Goal: Information Seeking & Learning: Understand process/instructions

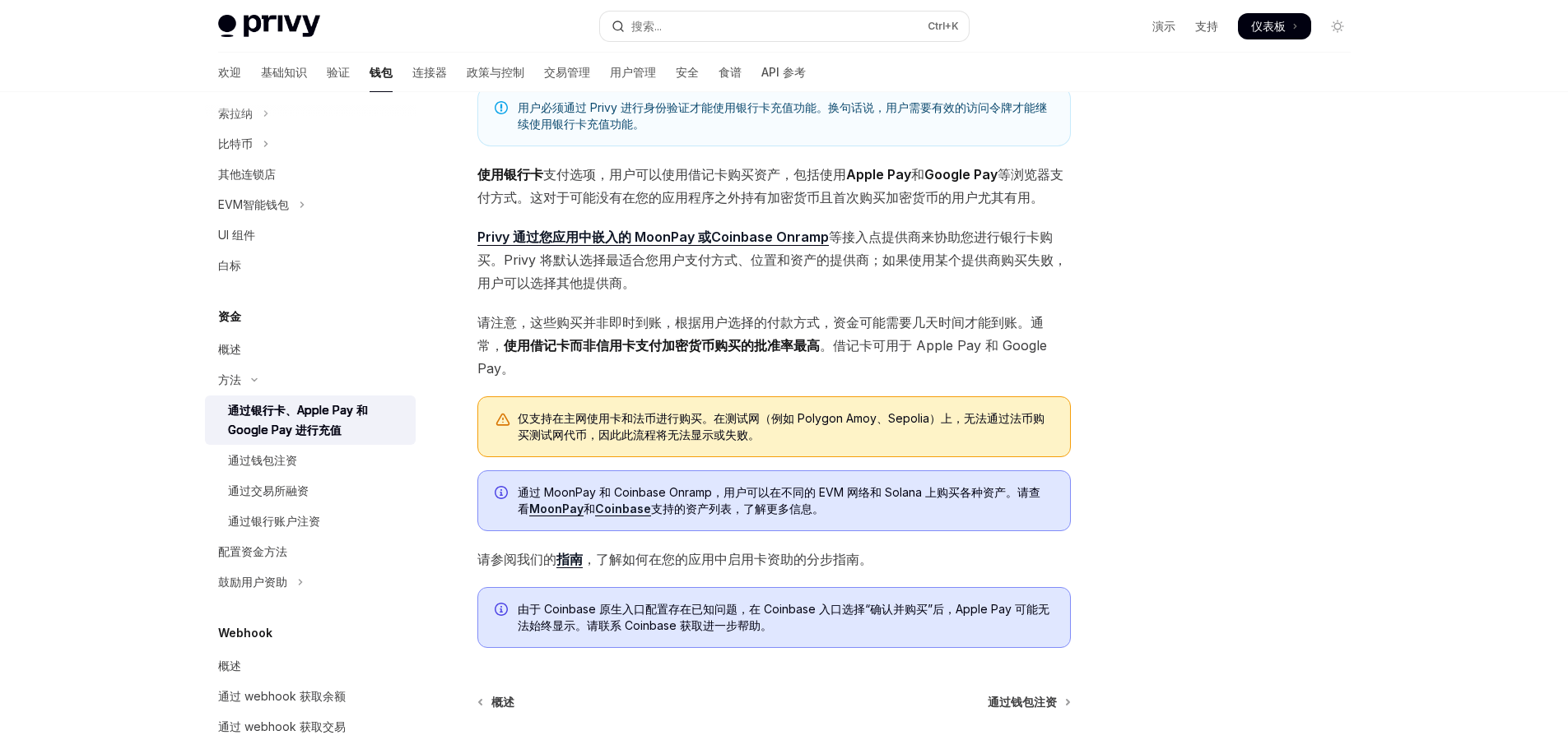
scroll to position [69, 0]
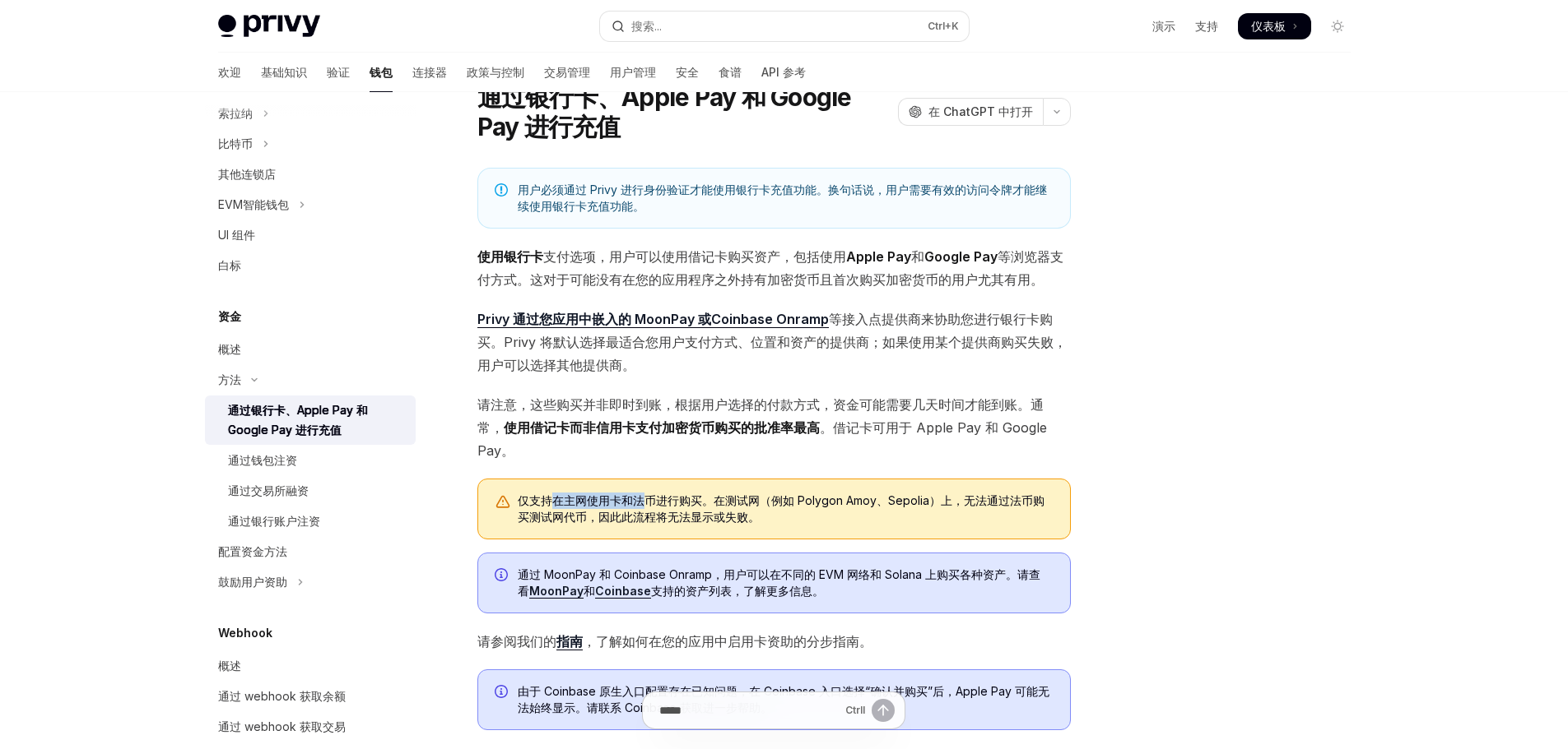
drag, startPoint x: 564, startPoint y: 496, endPoint x: 638, endPoint y: 480, distance: 75.7
click at [641, 480] on div "仅支持在主网使用卡和法币进行购买。在测试网（例如 Polygon Amoy、Sepolia）上，无法通过法币购买测试网代币，因此此流程将无法显示或失败。" at bounding box center [774, 509] width 594 height 61
click at [570, 485] on div "仅支持在主网使用卡和法币进行购买。在测试网（例如 Polygon Amoy、Sepolia）上，无法通过法币购买测试网代币，因此此流程将无法显示或失败。" at bounding box center [774, 509] width 594 height 61
click at [673, 321] on font "Privy 通过您应用中嵌入的 MoonPay 或Coinbase Onramp" at bounding box center [653, 319] width 352 height 17
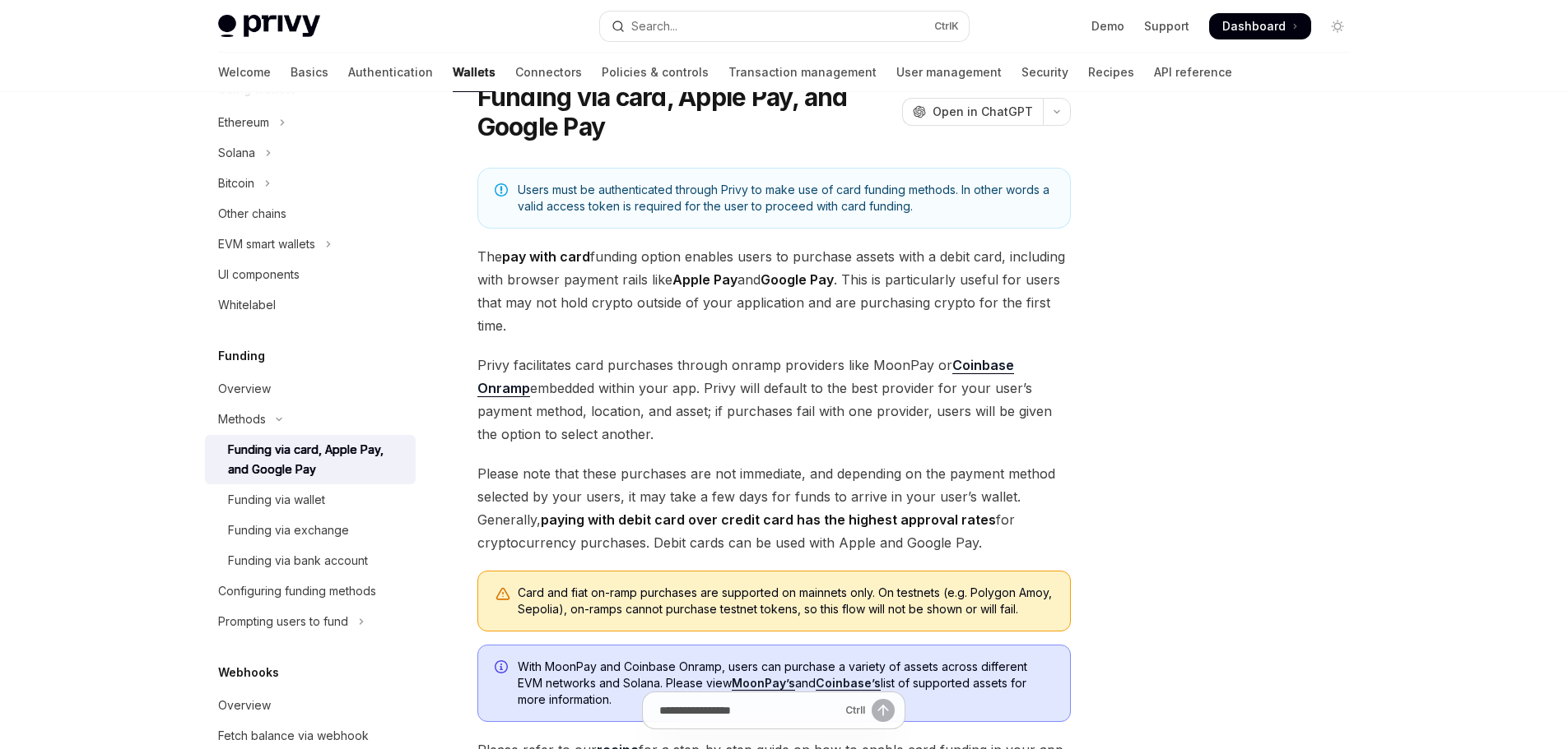
scroll to position [479, 0]
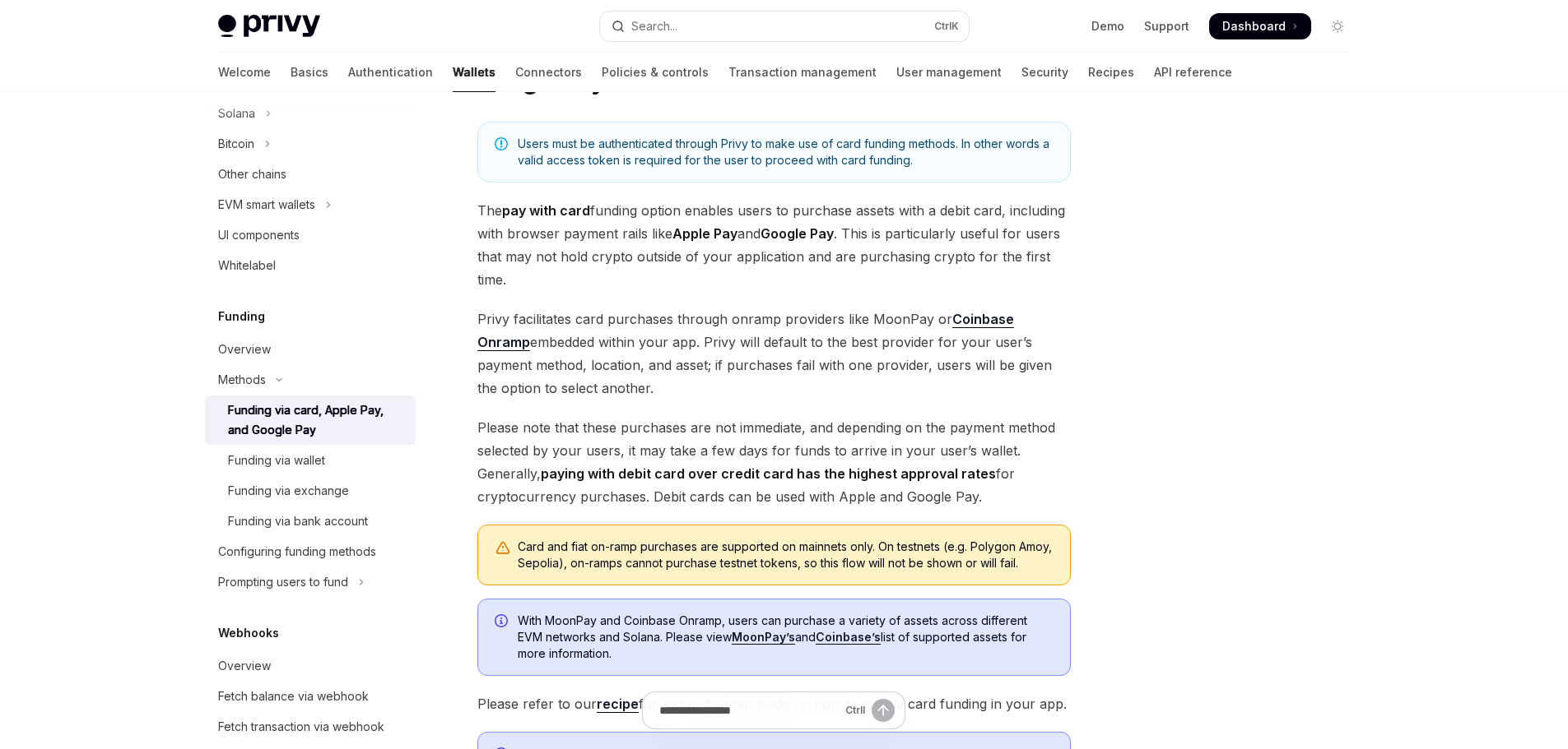
click at [882, 319] on span "Privy facilitates card purchases through onramp providers like MoonPay or Coinb…" at bounding box center [774, 353] width 594 height 92
click at [896, 314] on span "Privy facilitates card purchases through onramp providers like MoonPay or Coinb…" at bounding box center [774, 353] width 594 height 92
copy span "MoonPay"
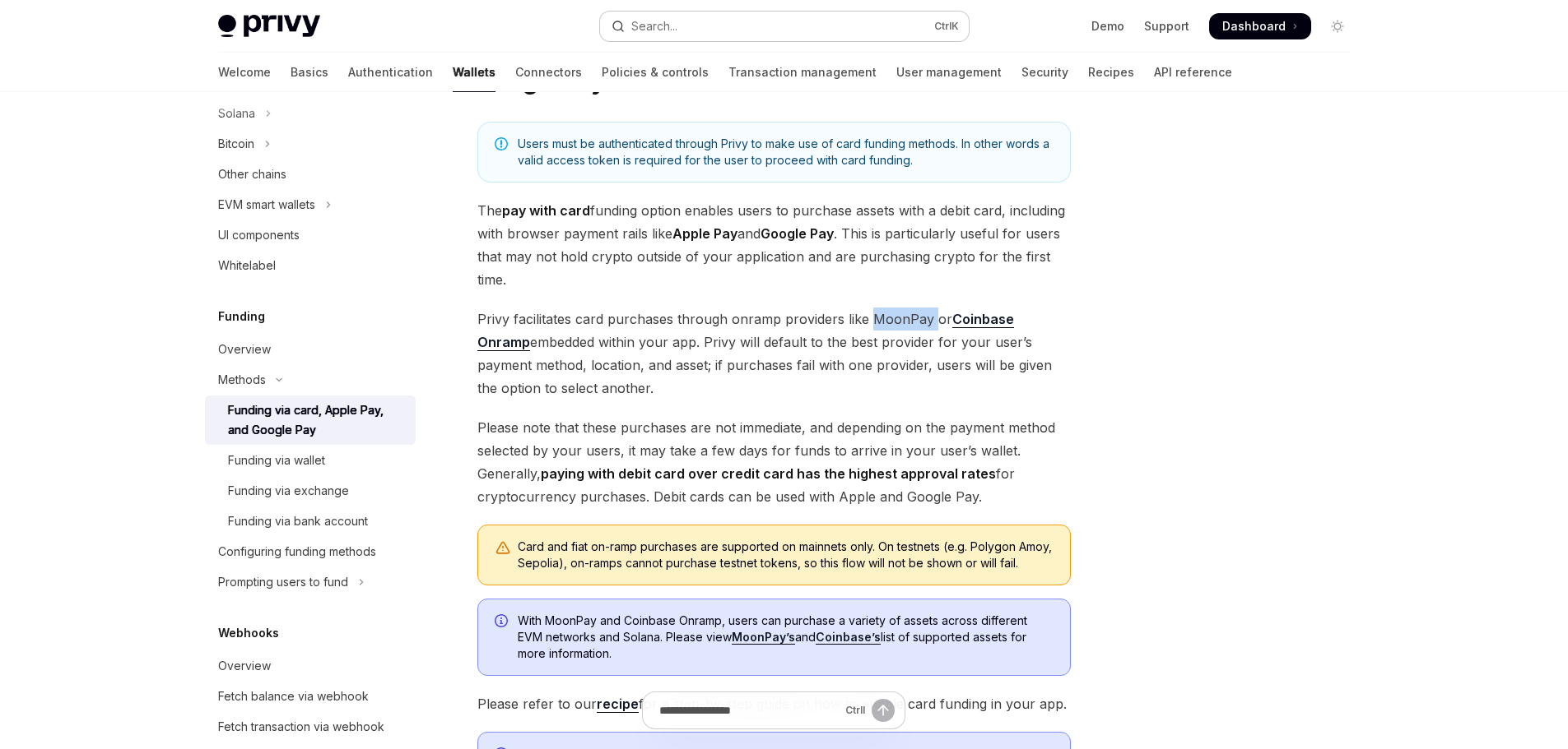
click at [714, 32] on button "Search... Ctrl K" at bounding box center [784, 26] width 368 height 30
type textarea "*"
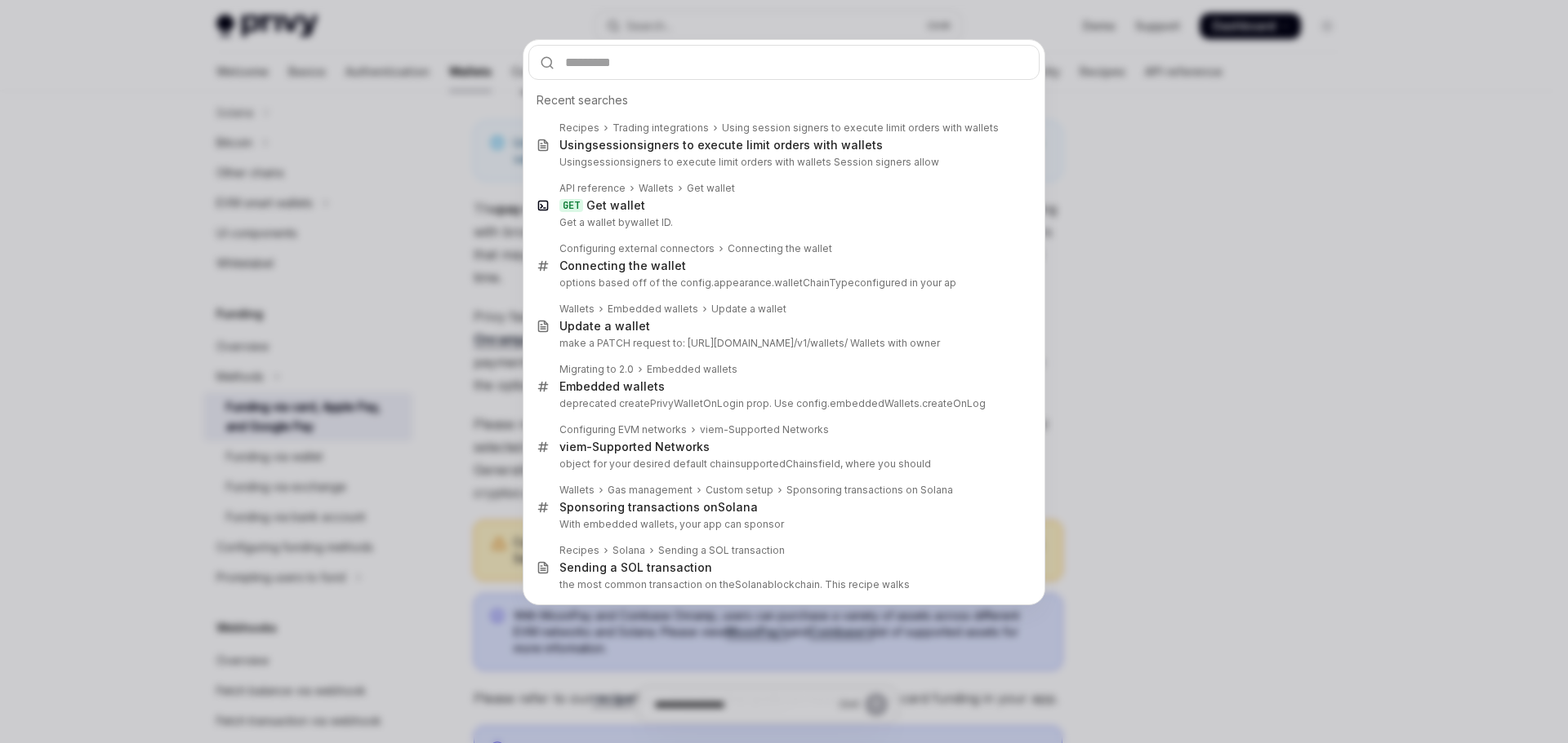
type input "*******"
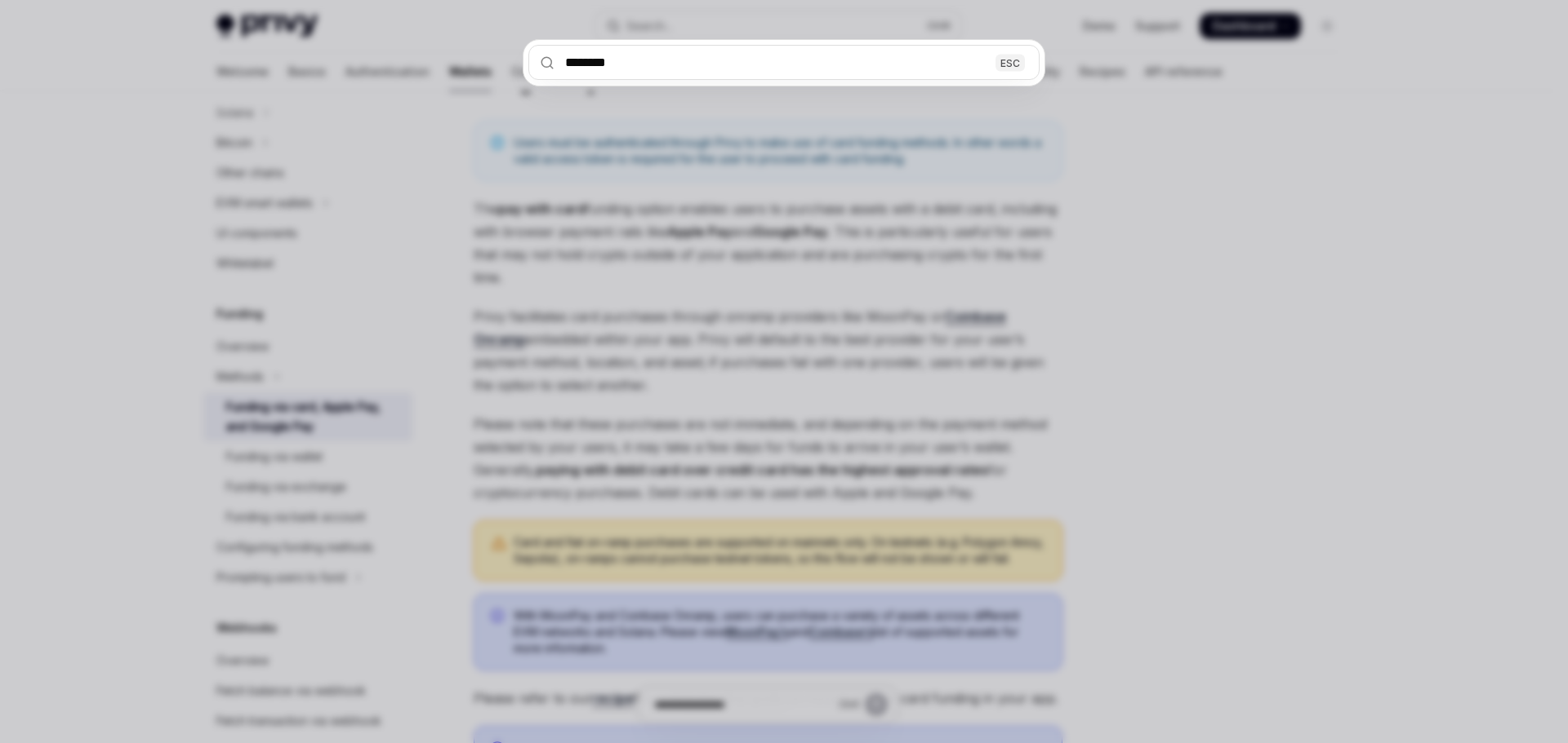
click at [633, 65] on input "*******" at bounding box center [784, 62] width 511 height 35
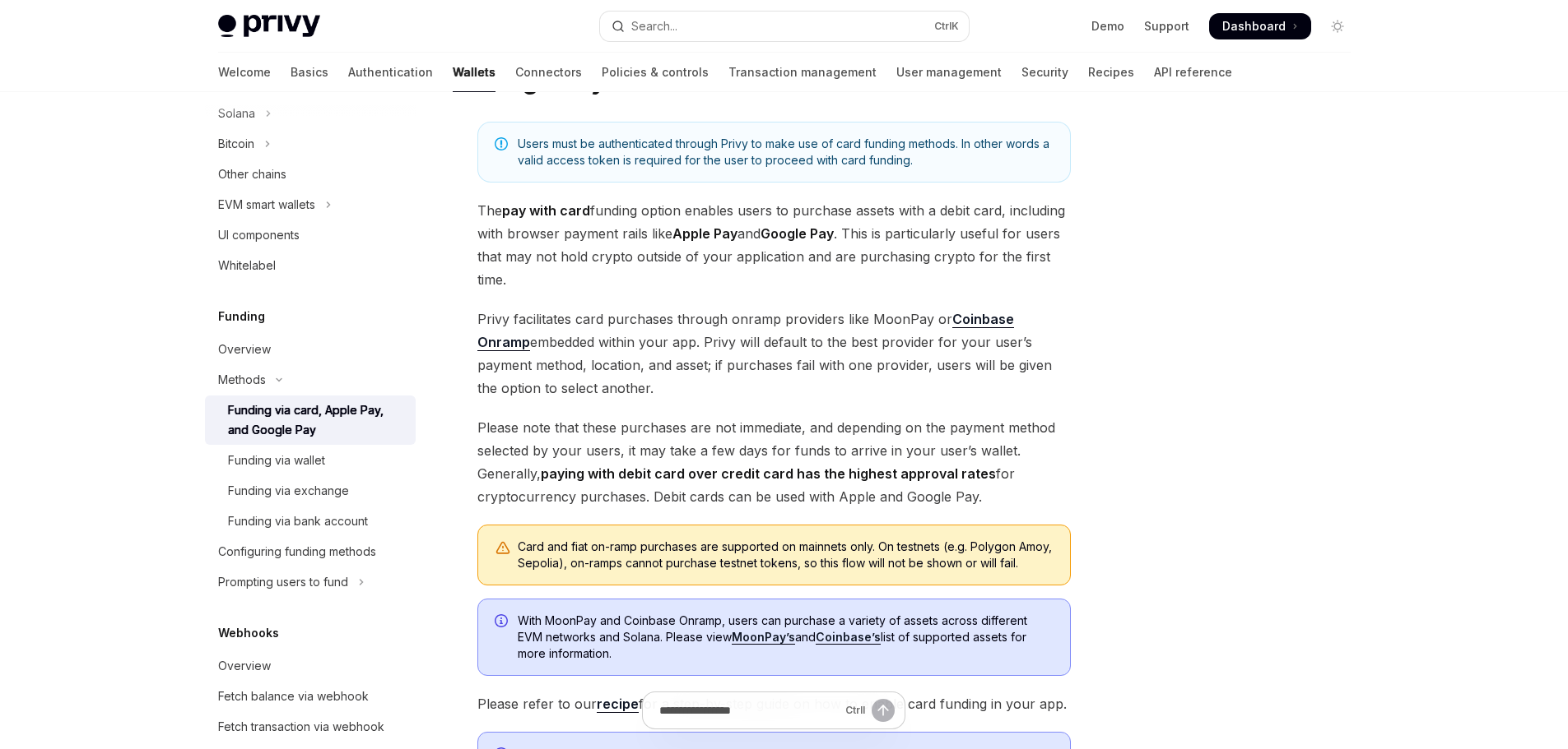
type textarea "*"
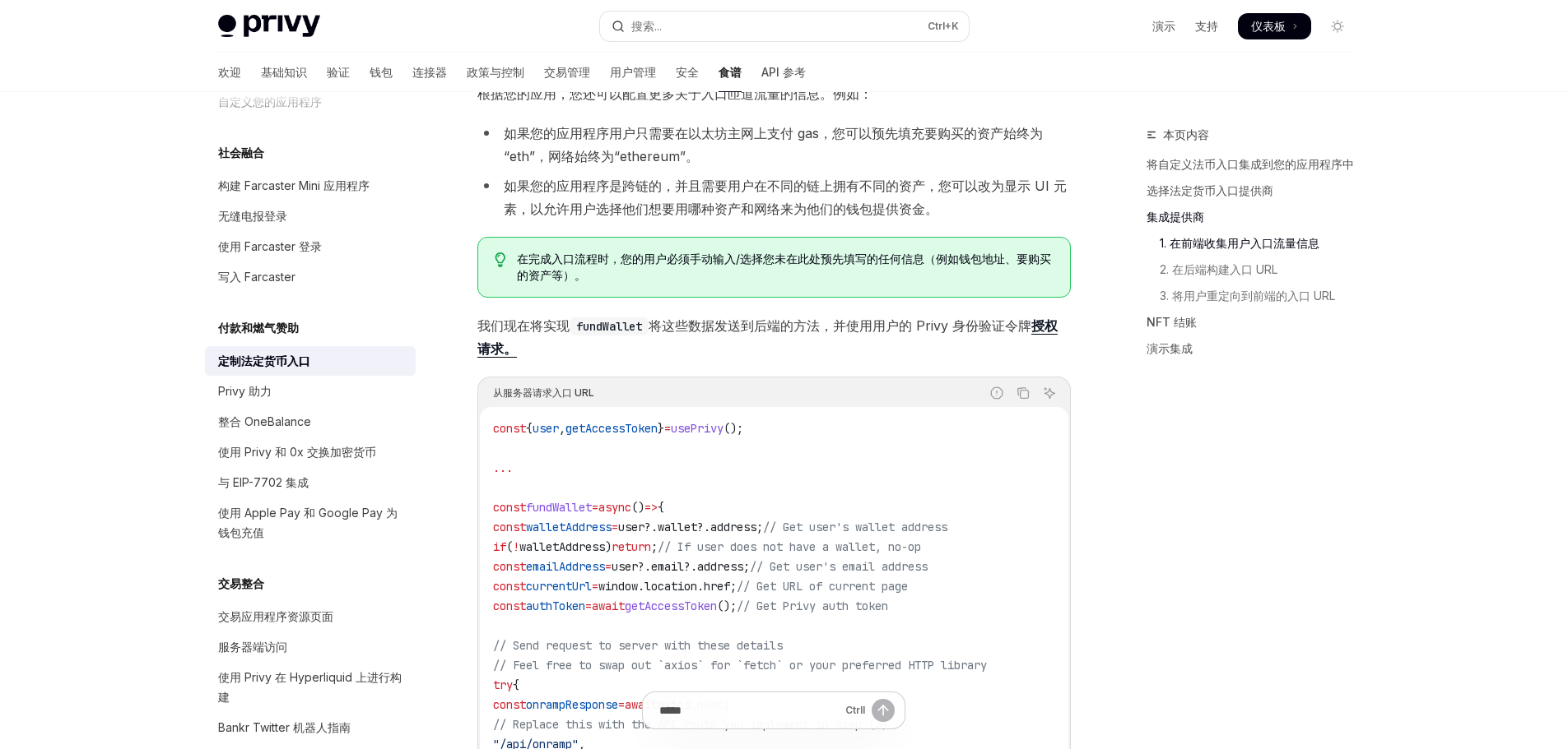
scroll to position [2111, 0]
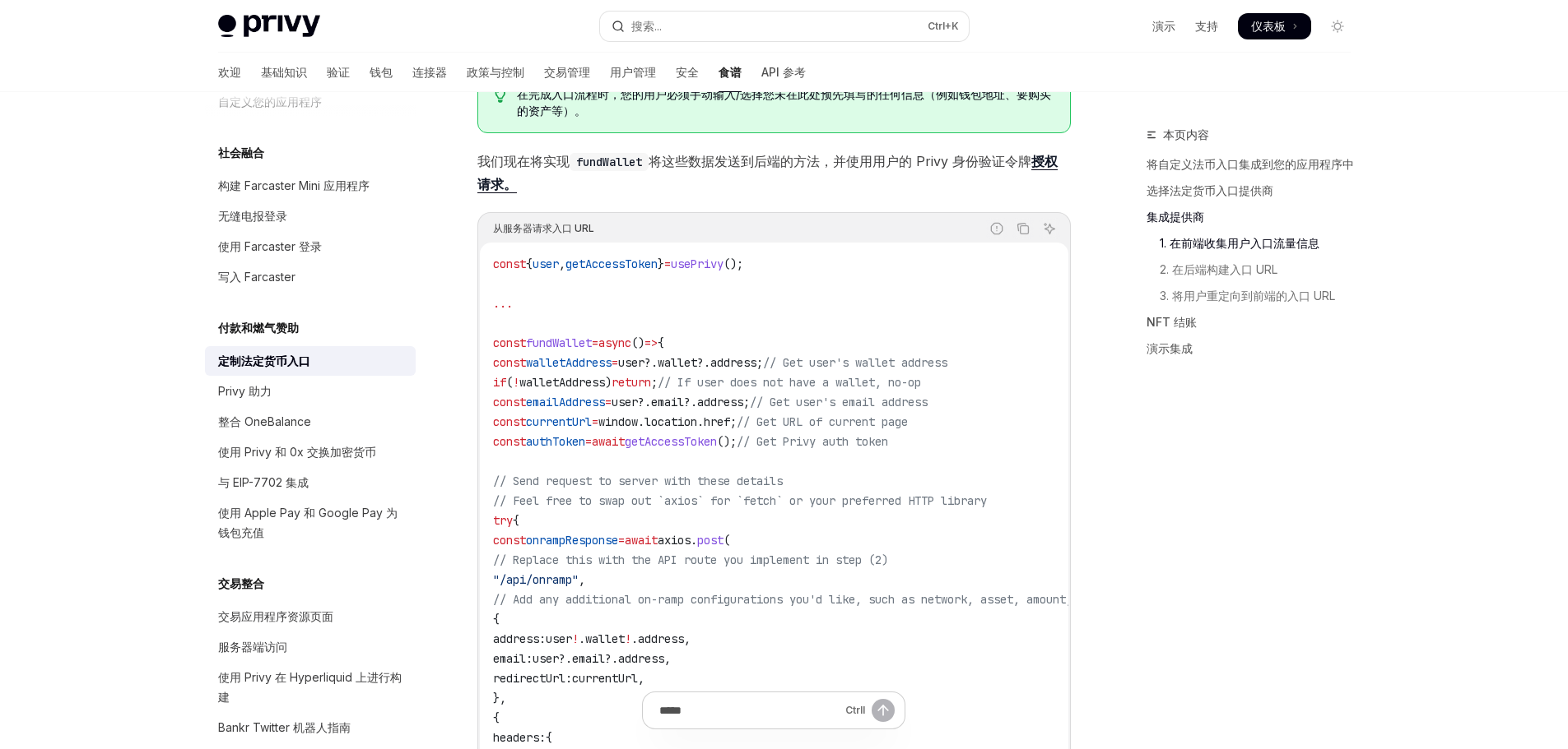
click at [690, 316] on code "const { user , getAccessToken } = usePrivy (); ... const fundWallet = async () …" at bounding box center [819, 600] width 652 height 691
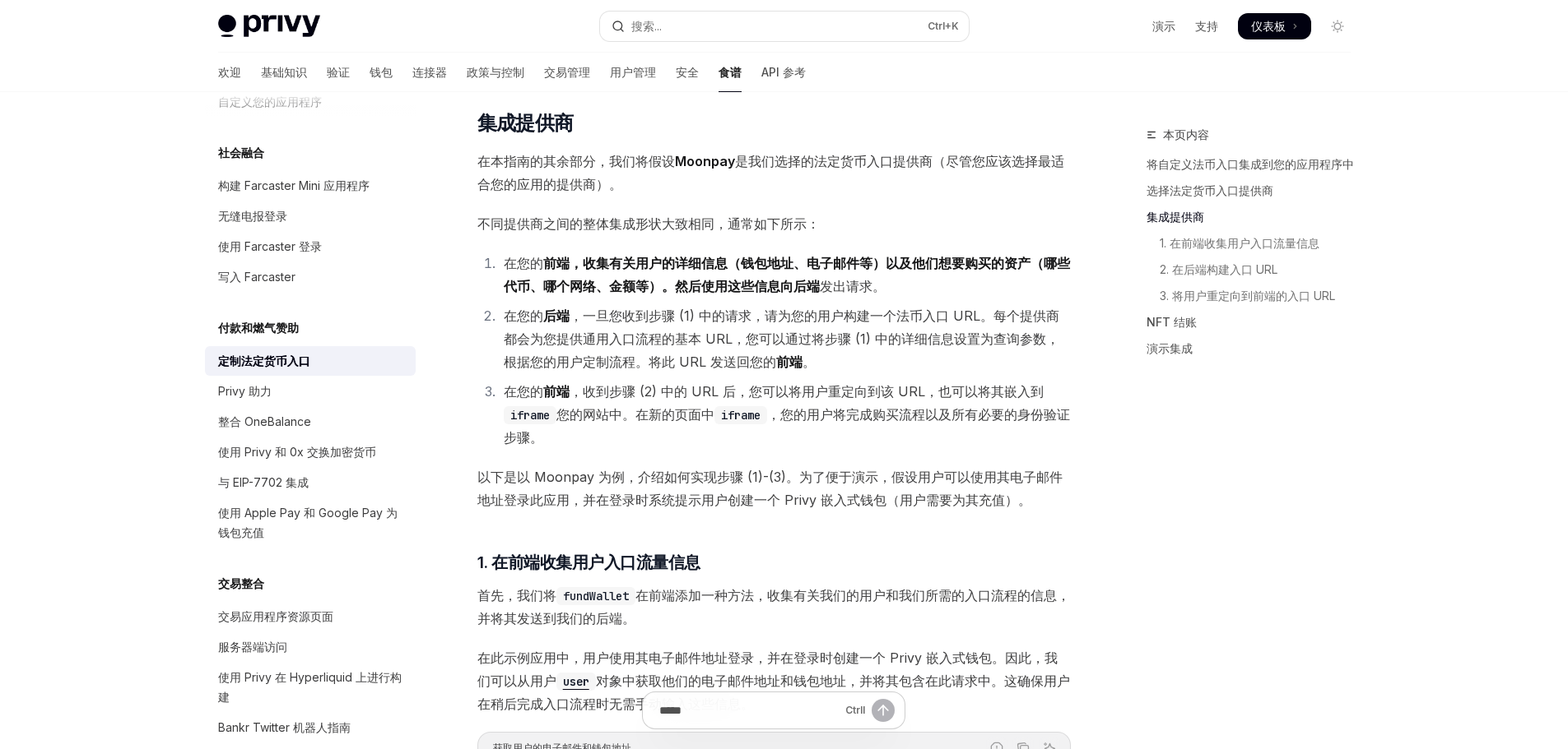
scroll to position [1152, 0]
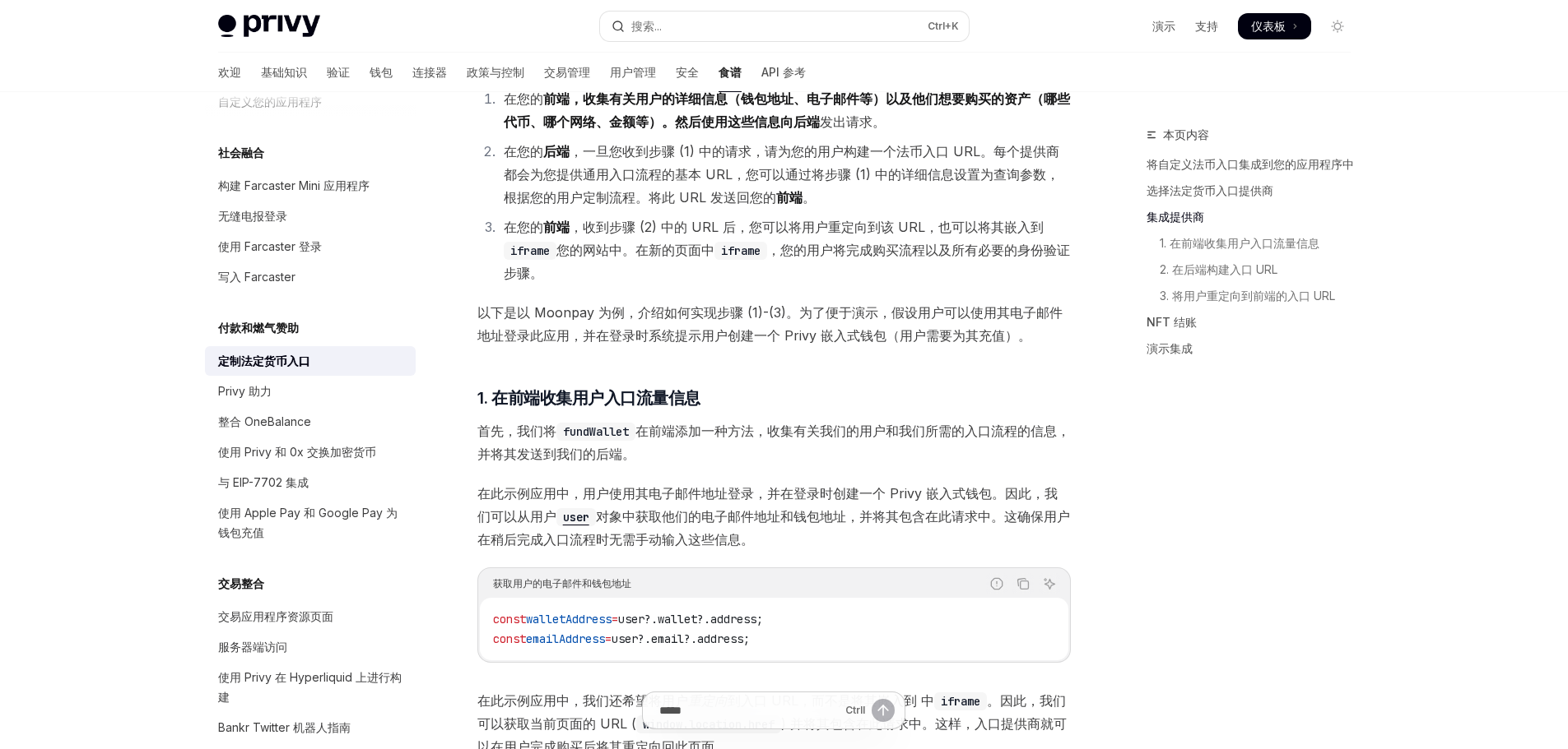
click at [579, 314] on font "以下是以 Moonpay 为例，介绍如何实现步骤 (1)-(3)。为了便于演示，假设用户可以使用其电子邮件地址登录此应用，并在登录时系统提示用户创建一个 Pr…" at bounding box center [769, 324] width 585 height 40
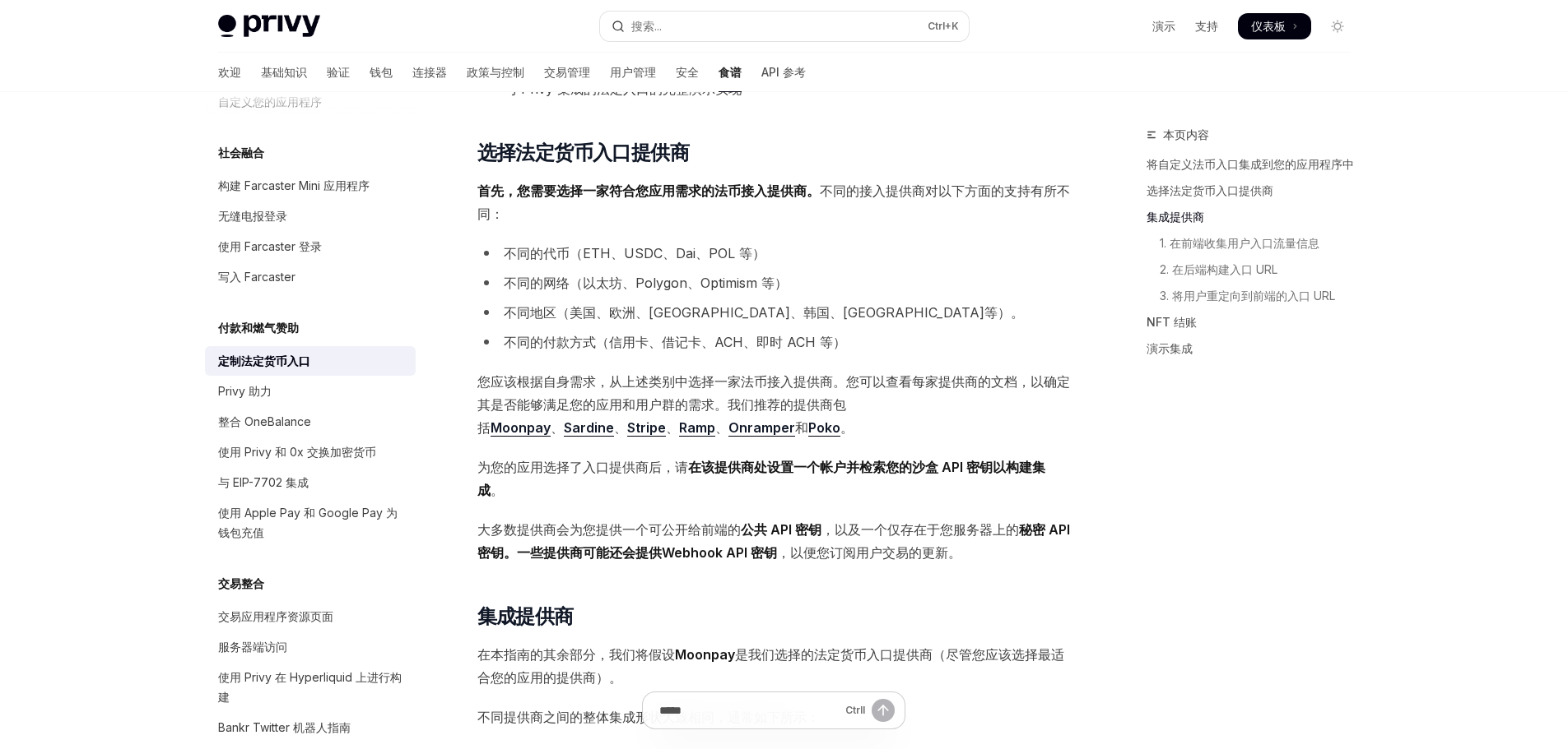
scroll to position [0, 0]
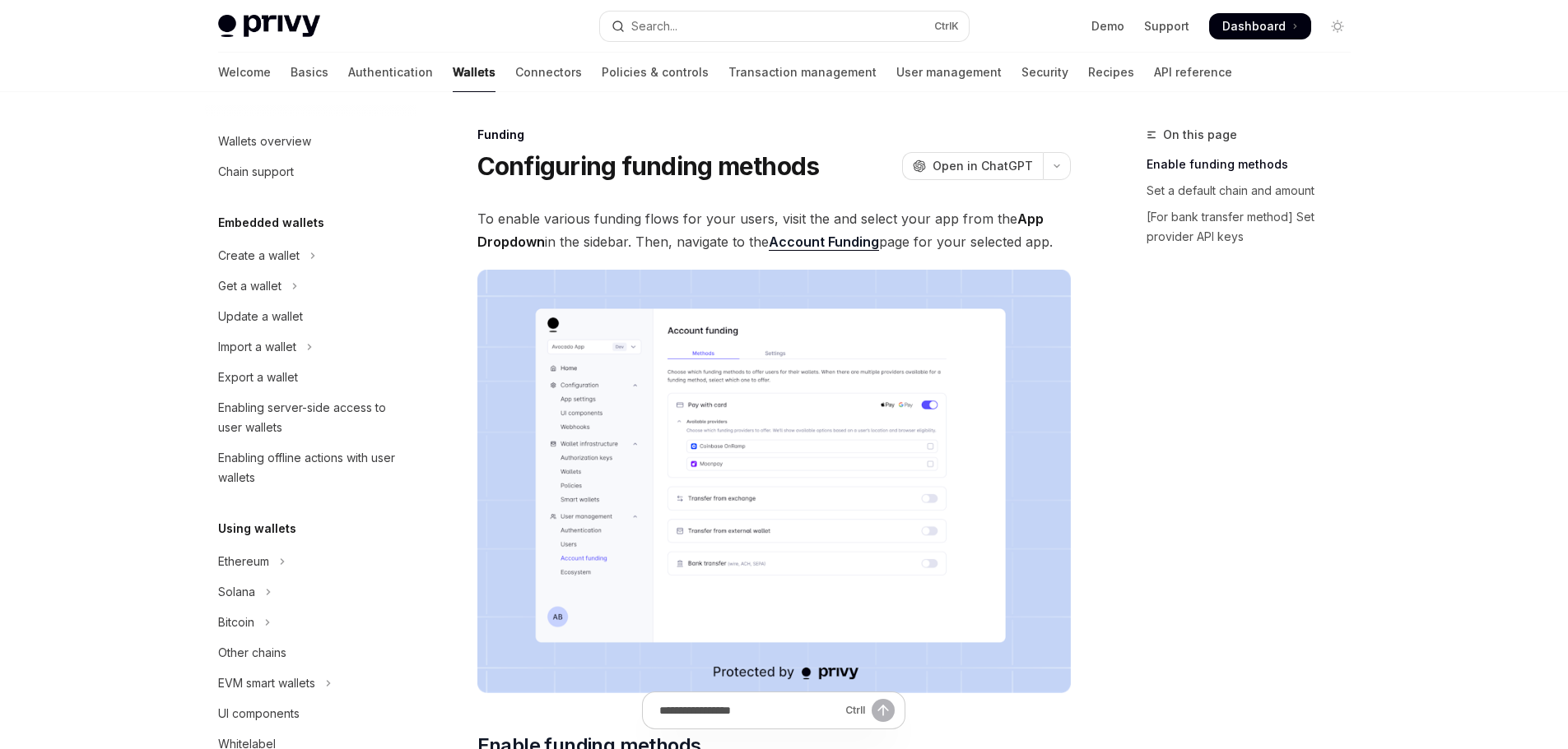
scroll to position [469, 0]
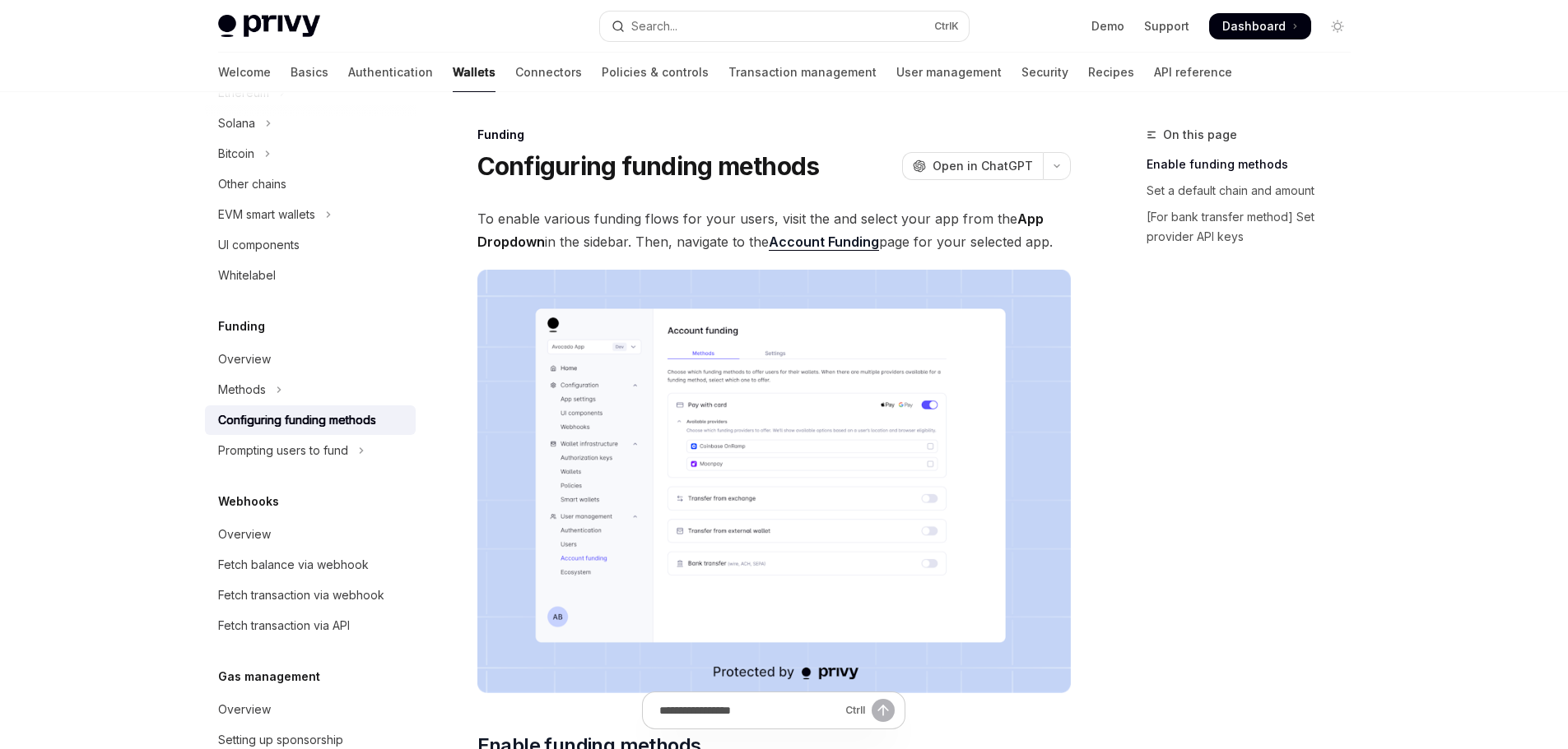
click at [726, 438] on img at bounding box center [774, 482] width 594 height 424
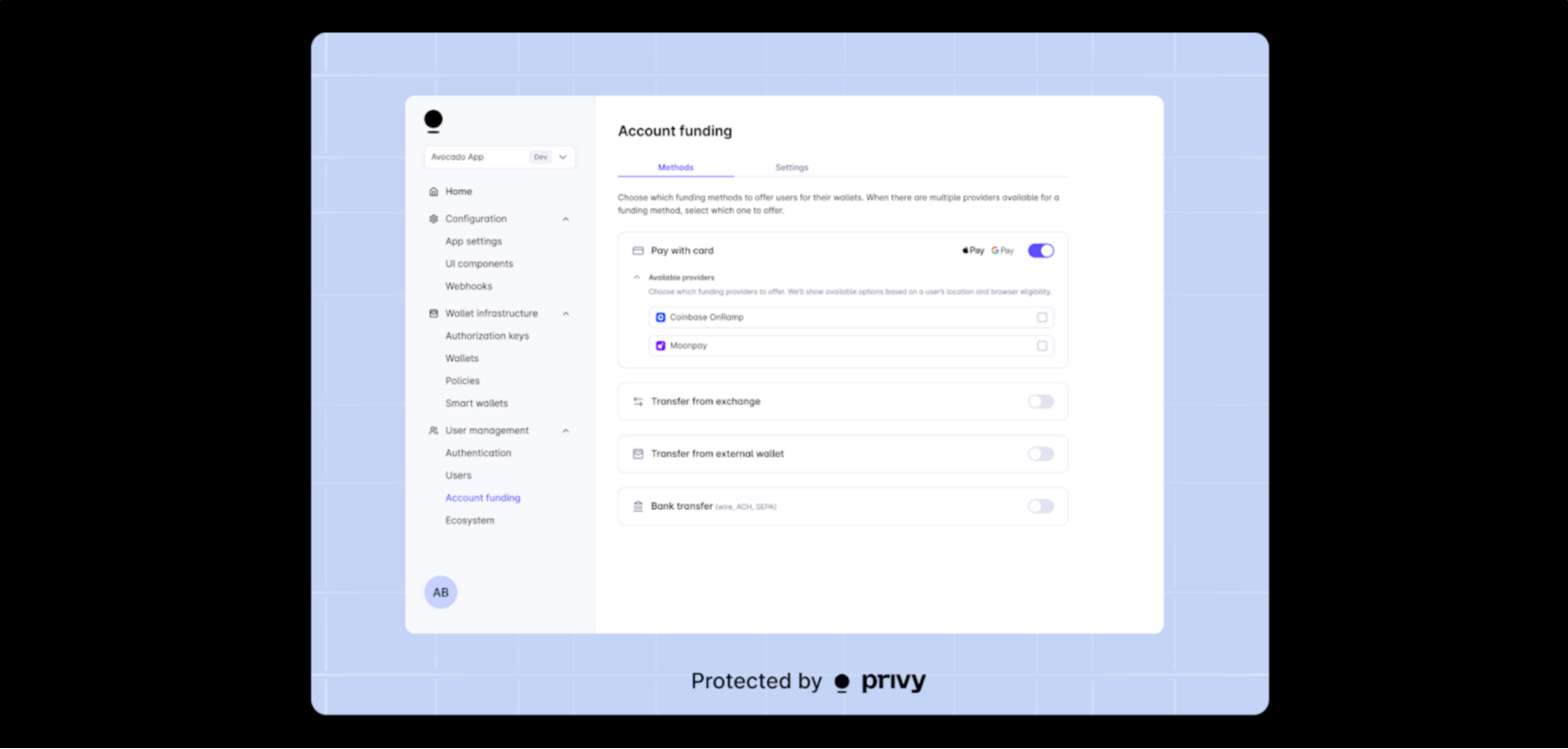
scroll to position [0, 0]
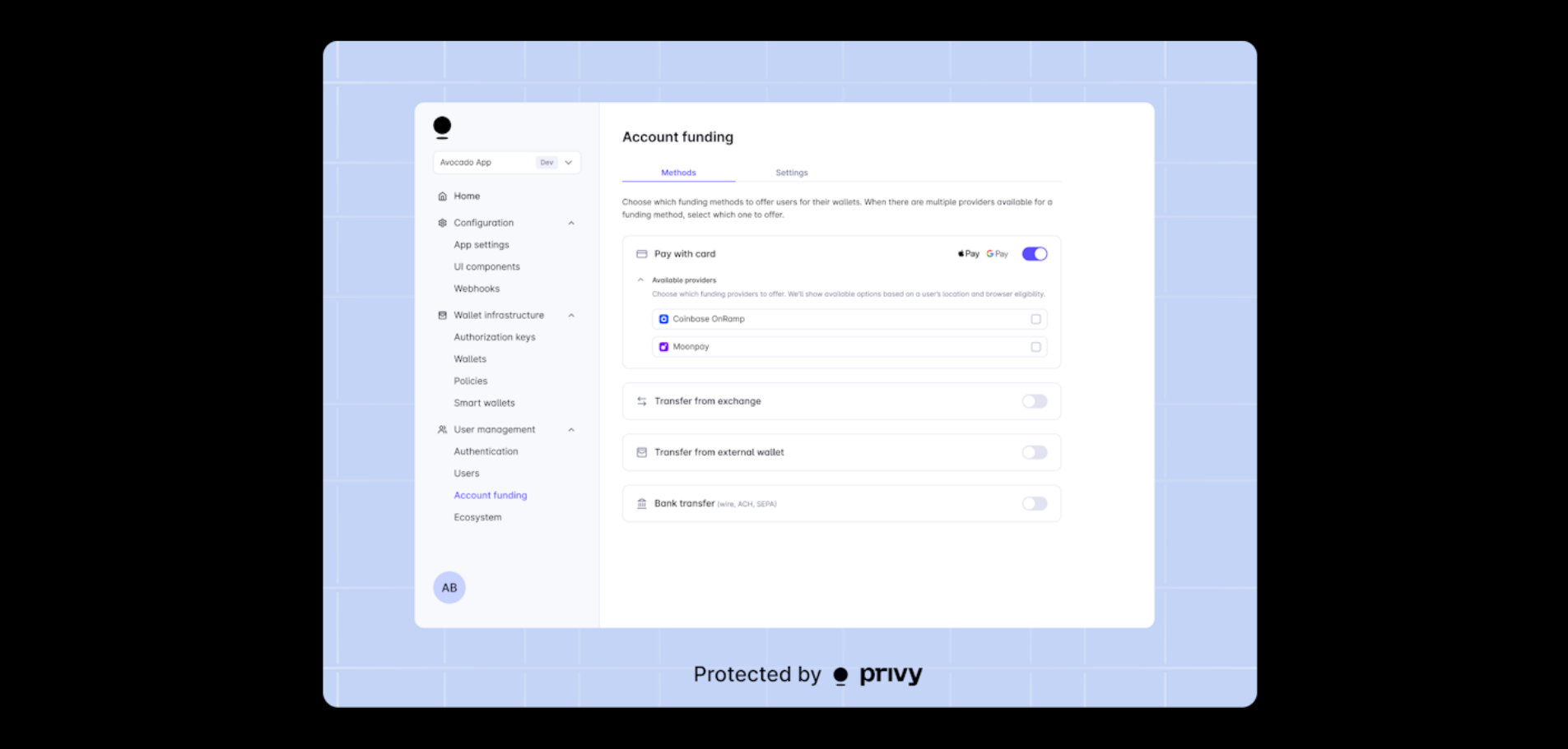
click at [772, 351] on img at bounding box center [790, 374] width 935 height 667
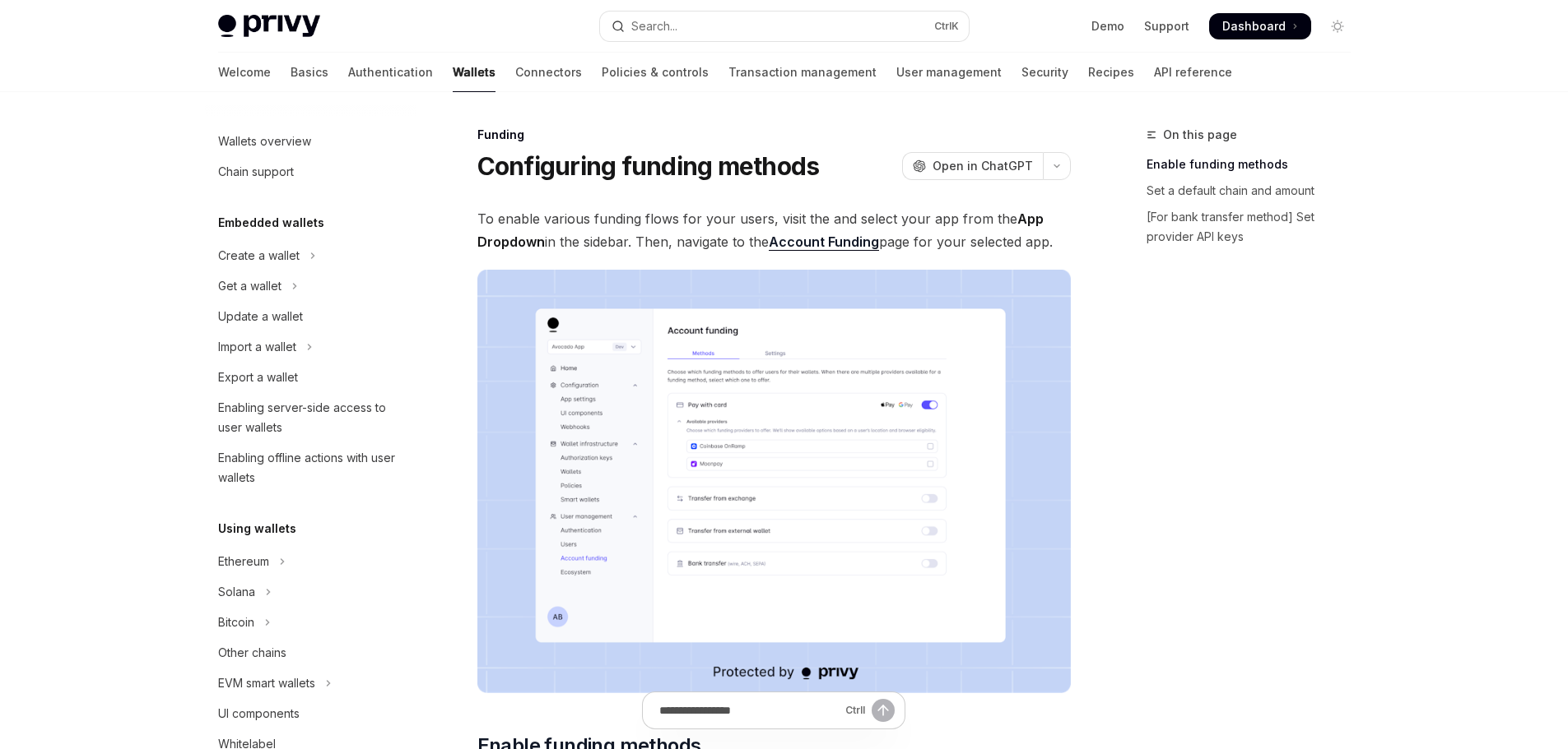
click at [750, 381] on img at bounding box center [774, 482] width 594 height 424
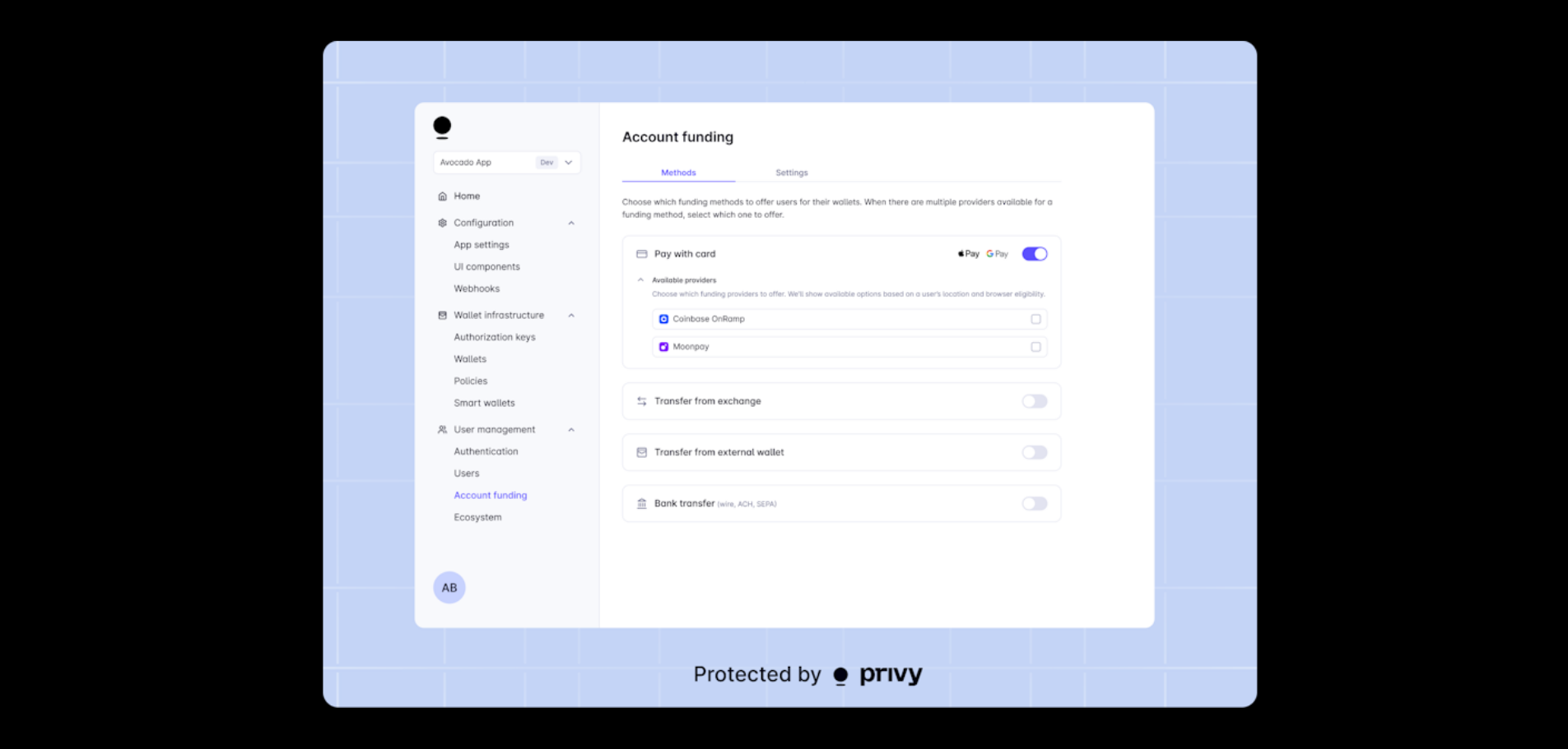
click at [794, 332] on img at bounding box center [790, 374] width 935 height 667
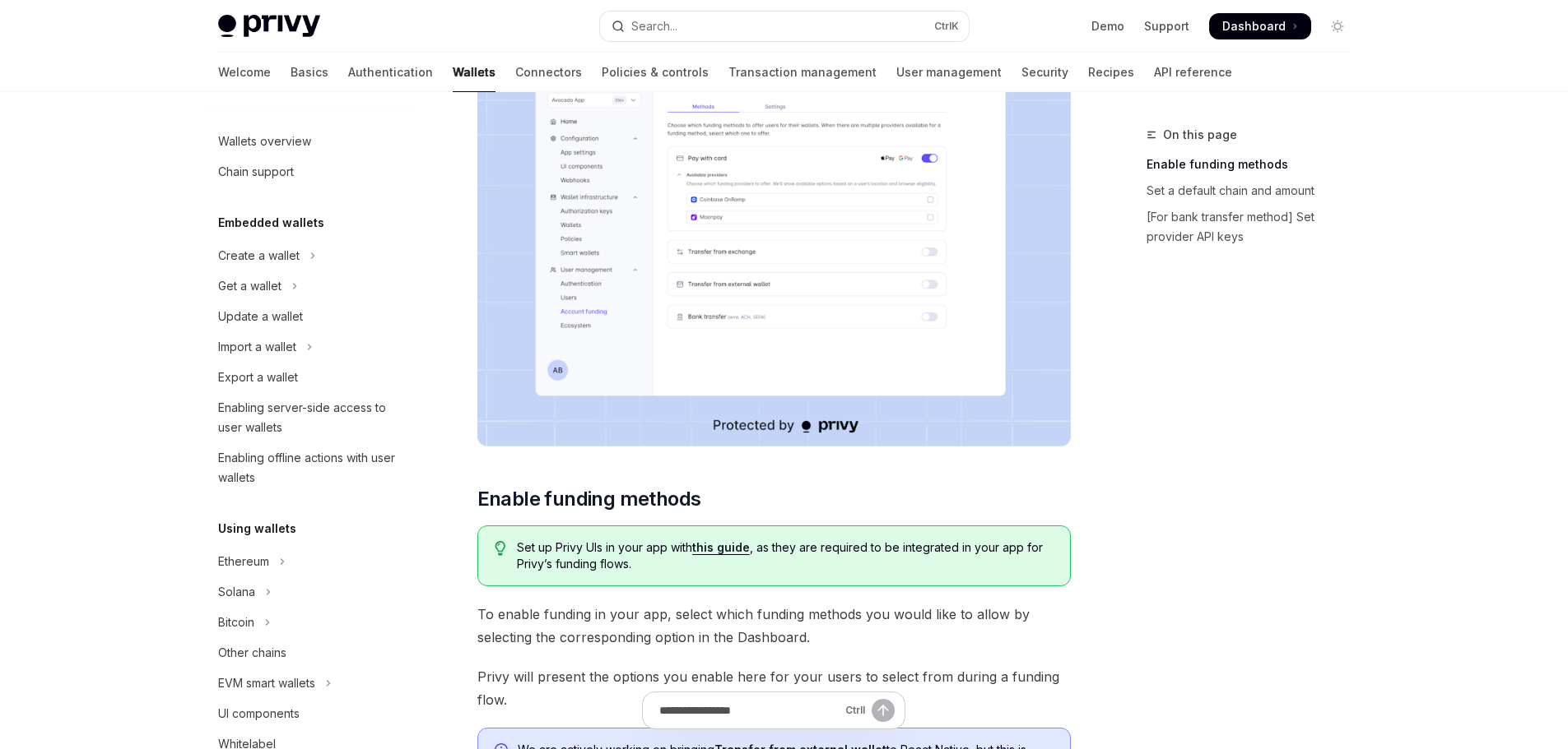
scroll to position [329, 0]
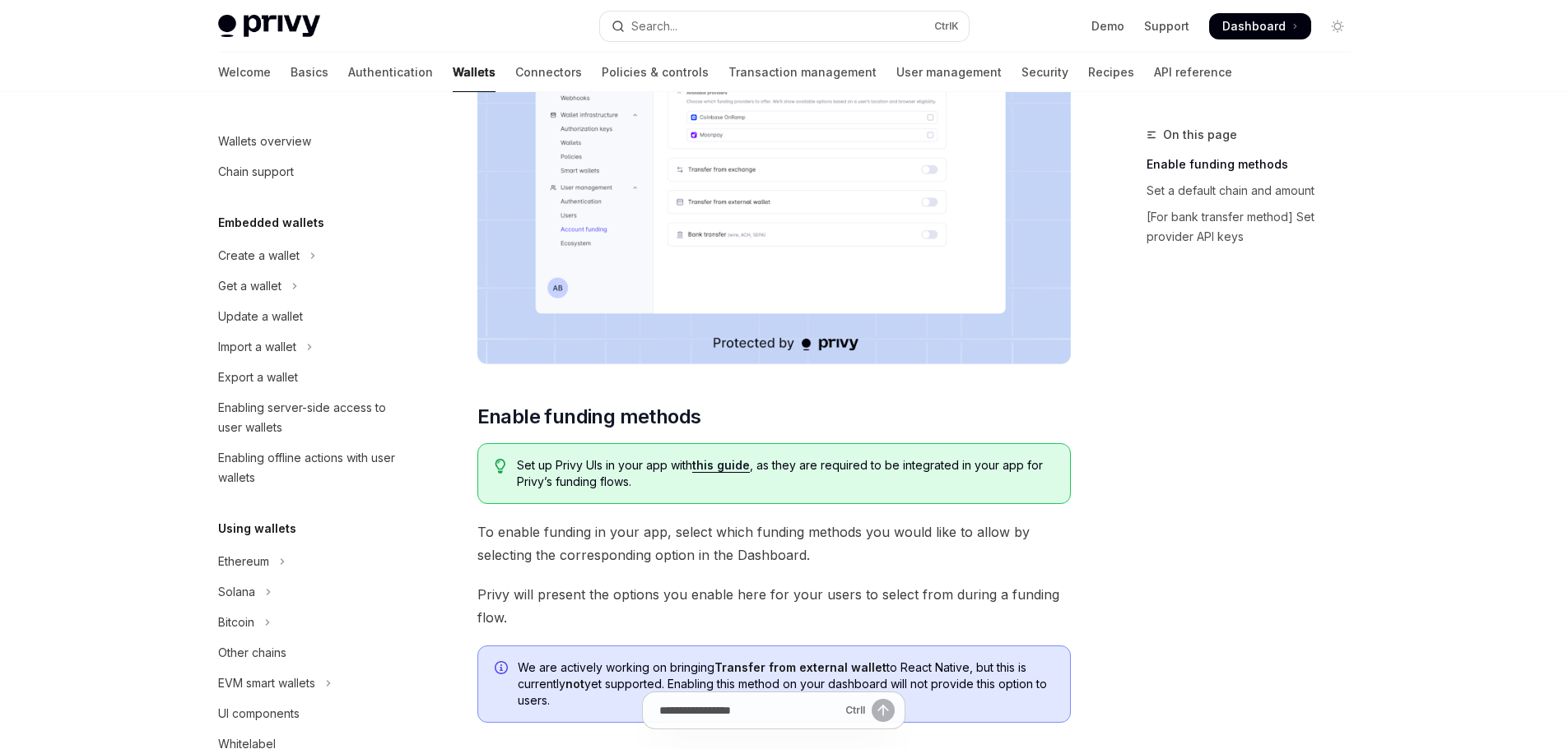
click at [710, 316] on img at bounding box center [774, 153] width 594 height 424
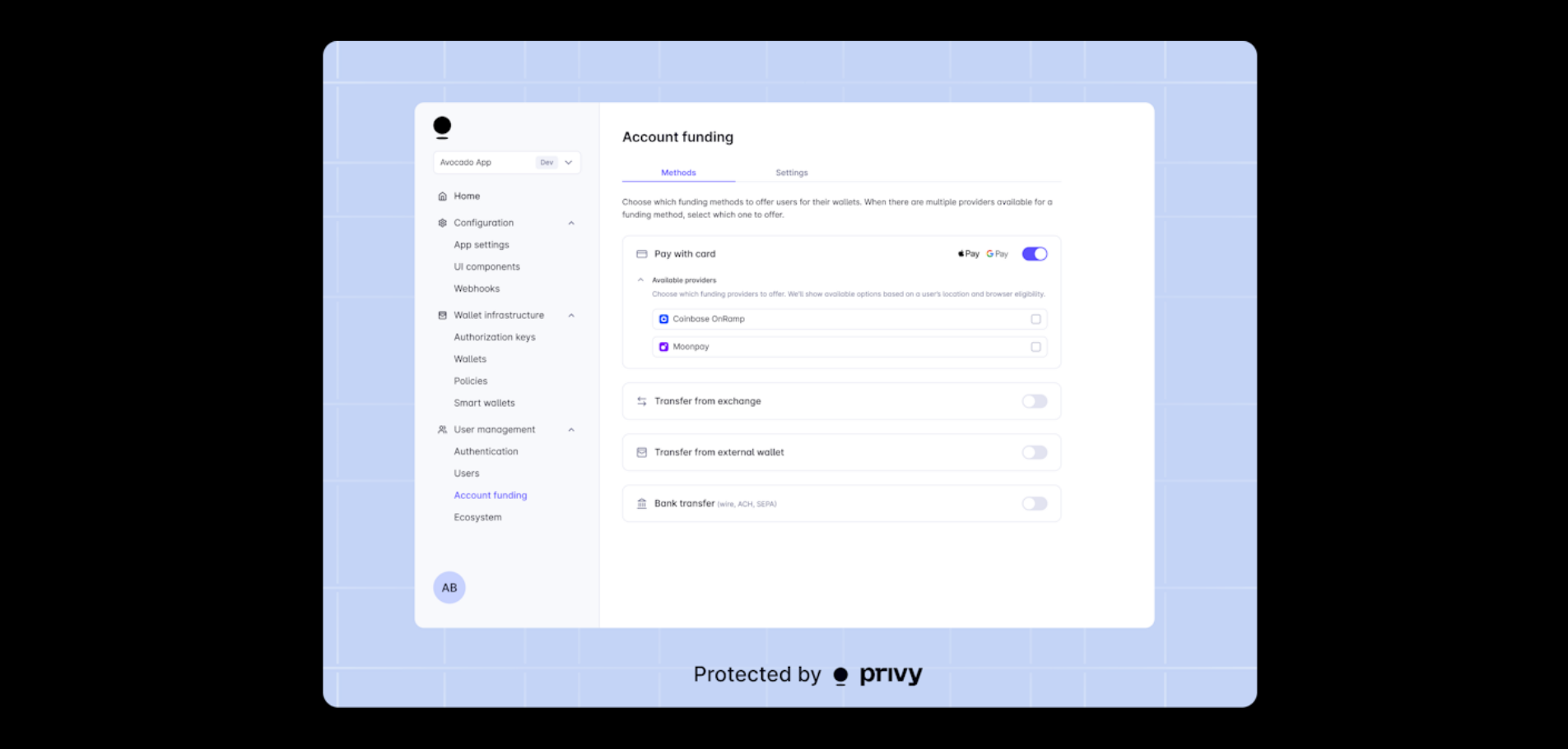
click at [1342, 345] on div at bounding box center [784, 374] width 1568 height 749
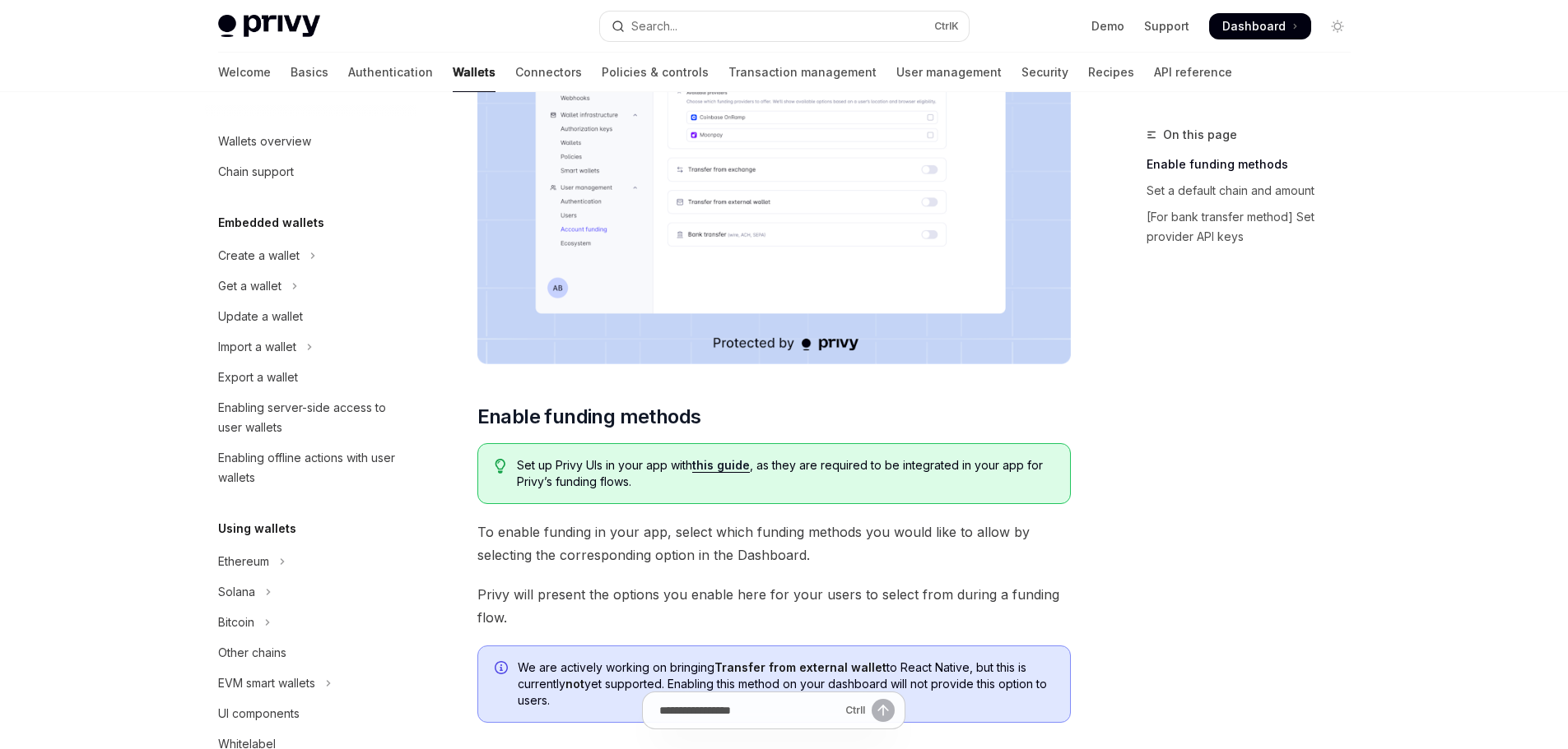
click at [1057, 302] on img at bounding box center [774, 153] width 594 height 424
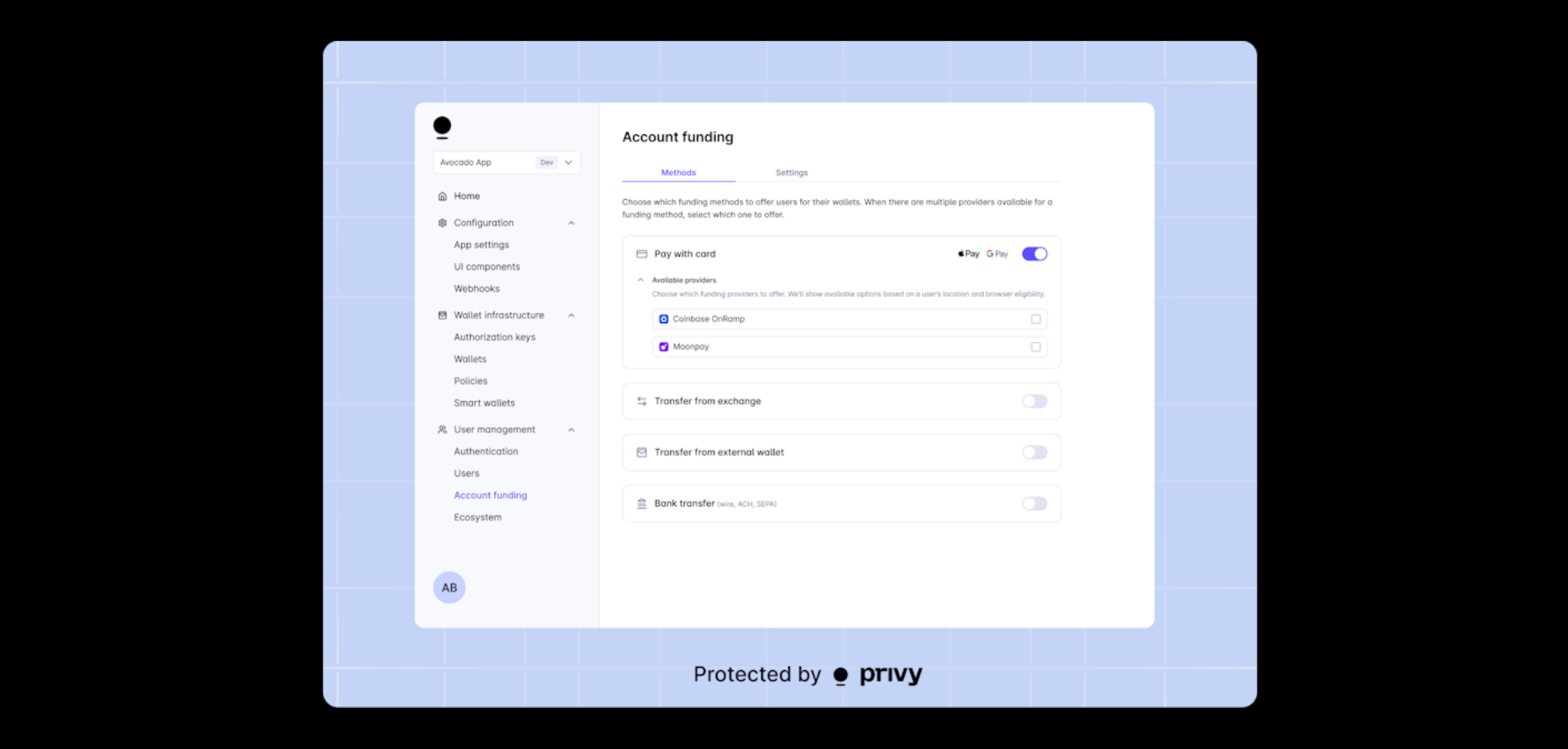
click at [1421, 345] on div at bounding box center [784, 374] width 1568 height 749
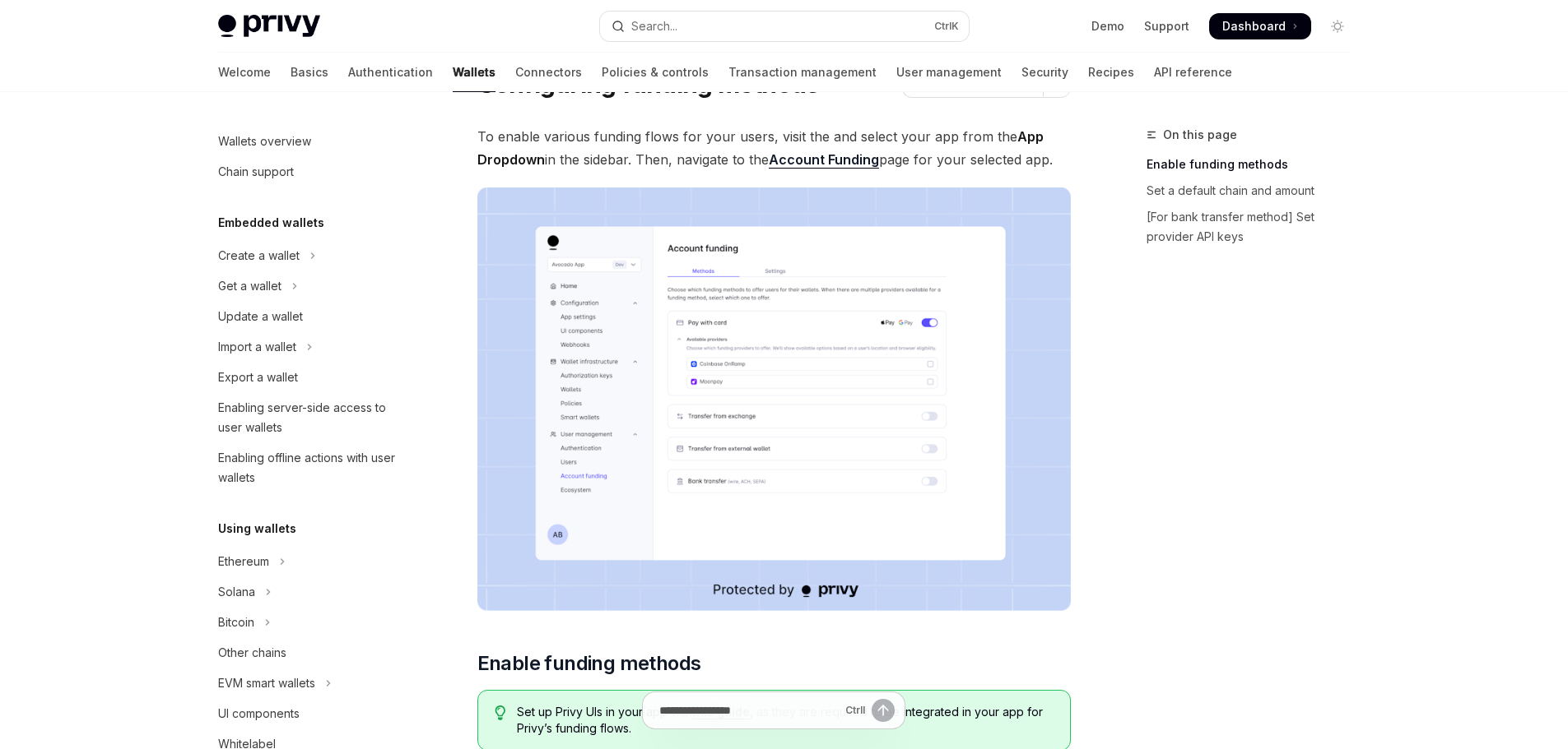
scroll to position [0, 0]
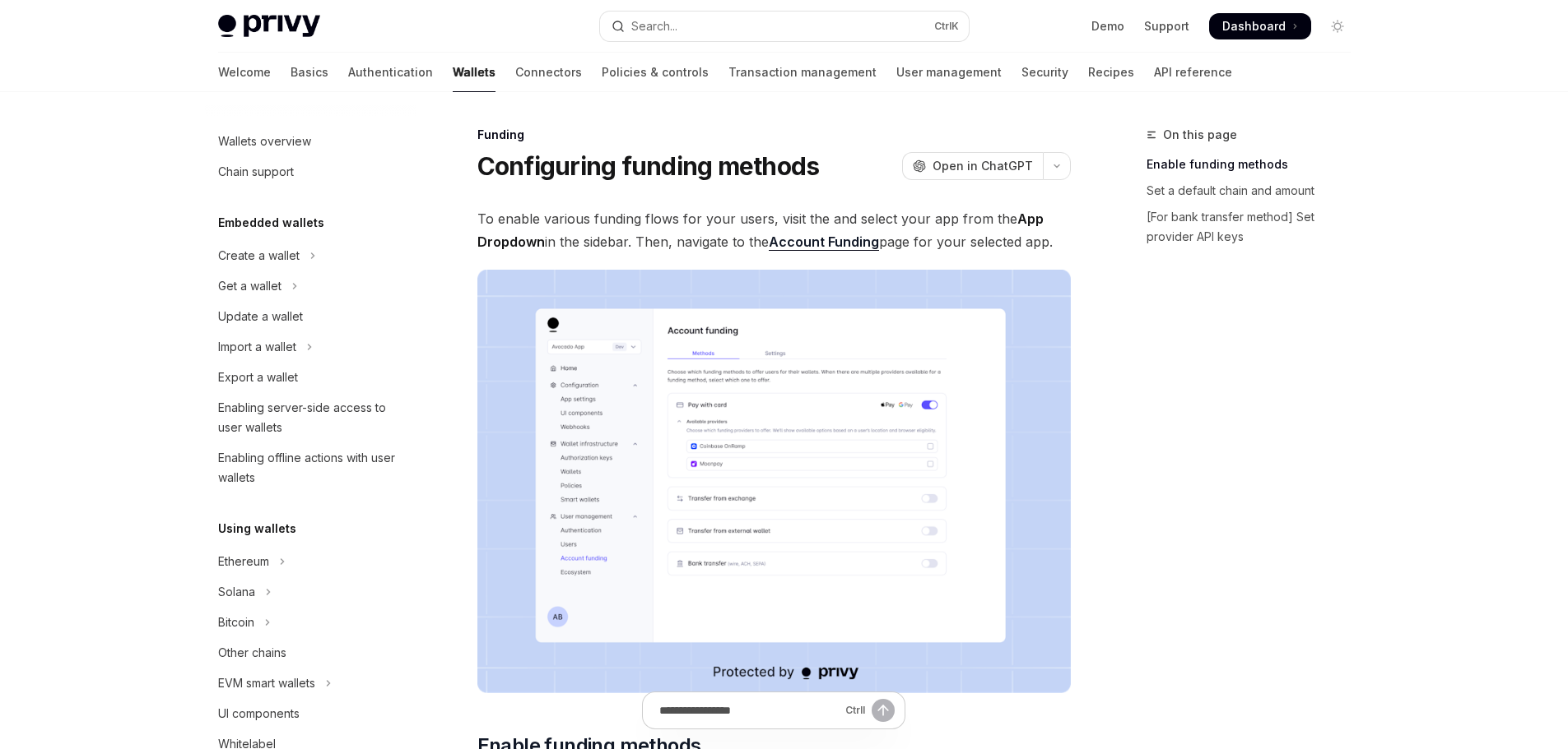
click at [755, 374] on img at bounding box center [774, 482] width 594 height 424
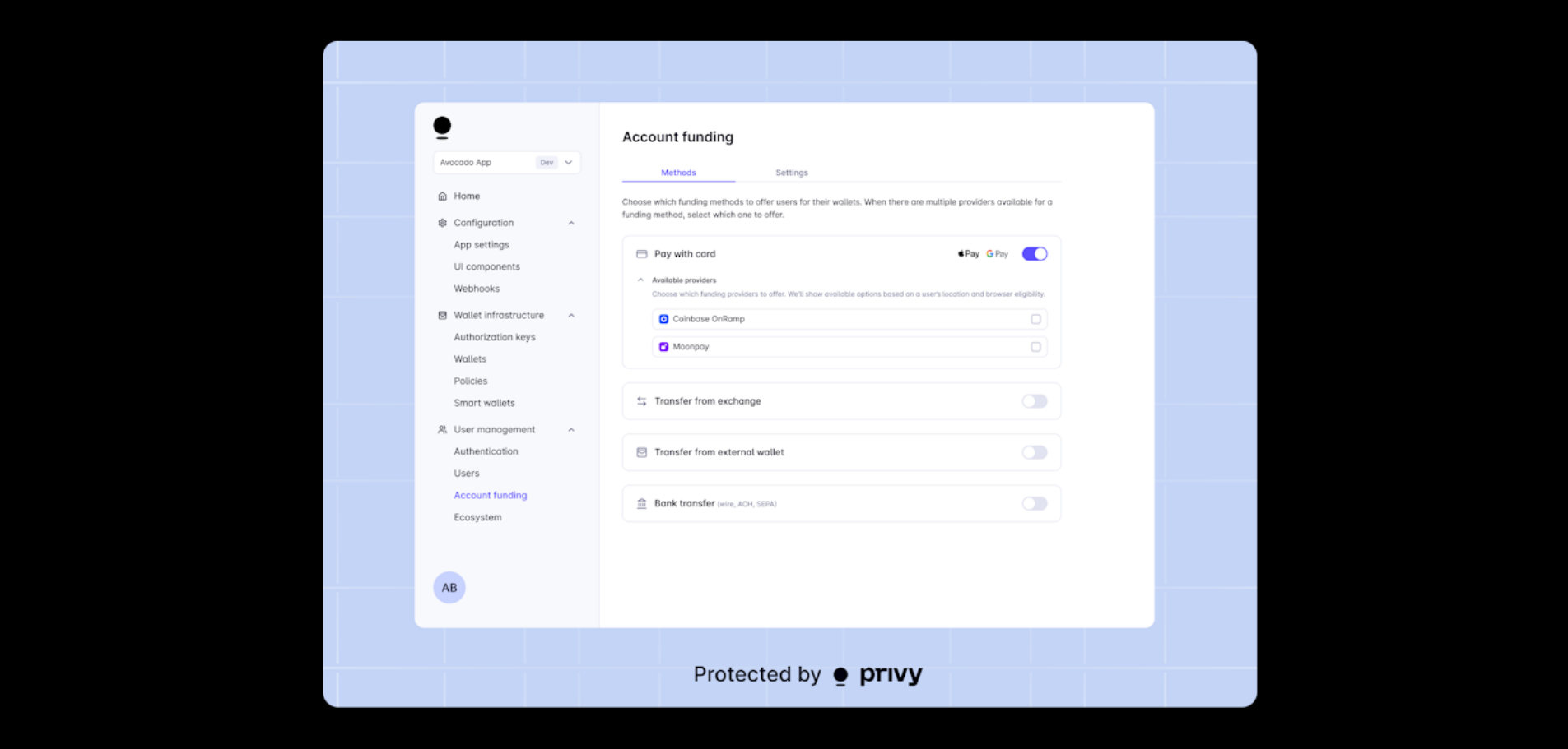
click at [1318, 331] on div at bounding box center [784, 374] width 1568 height 749
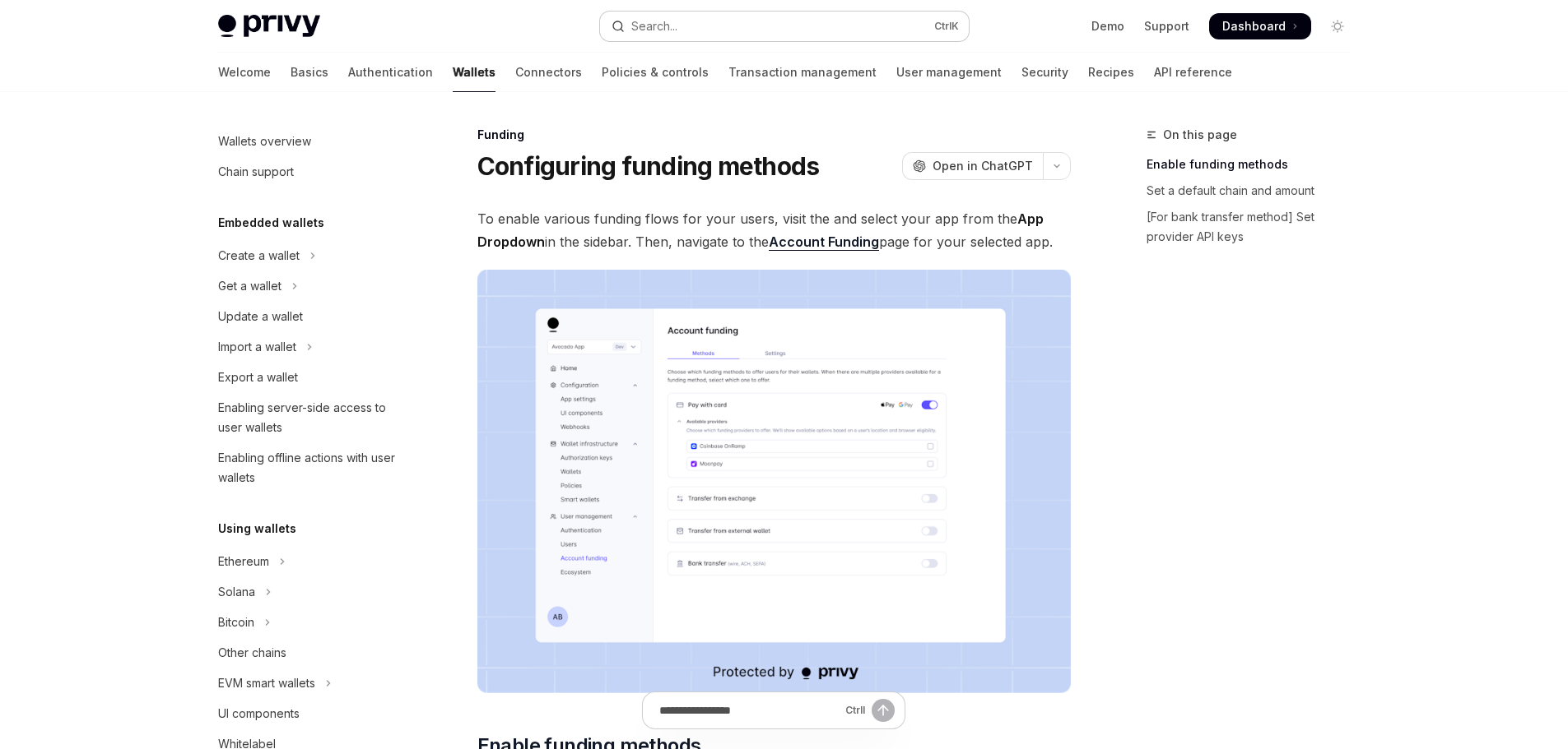
click at [664, 14] on button "Search... Ctrl K" at bounding box center [784, 26] width 368 height 30
type textarea "*"
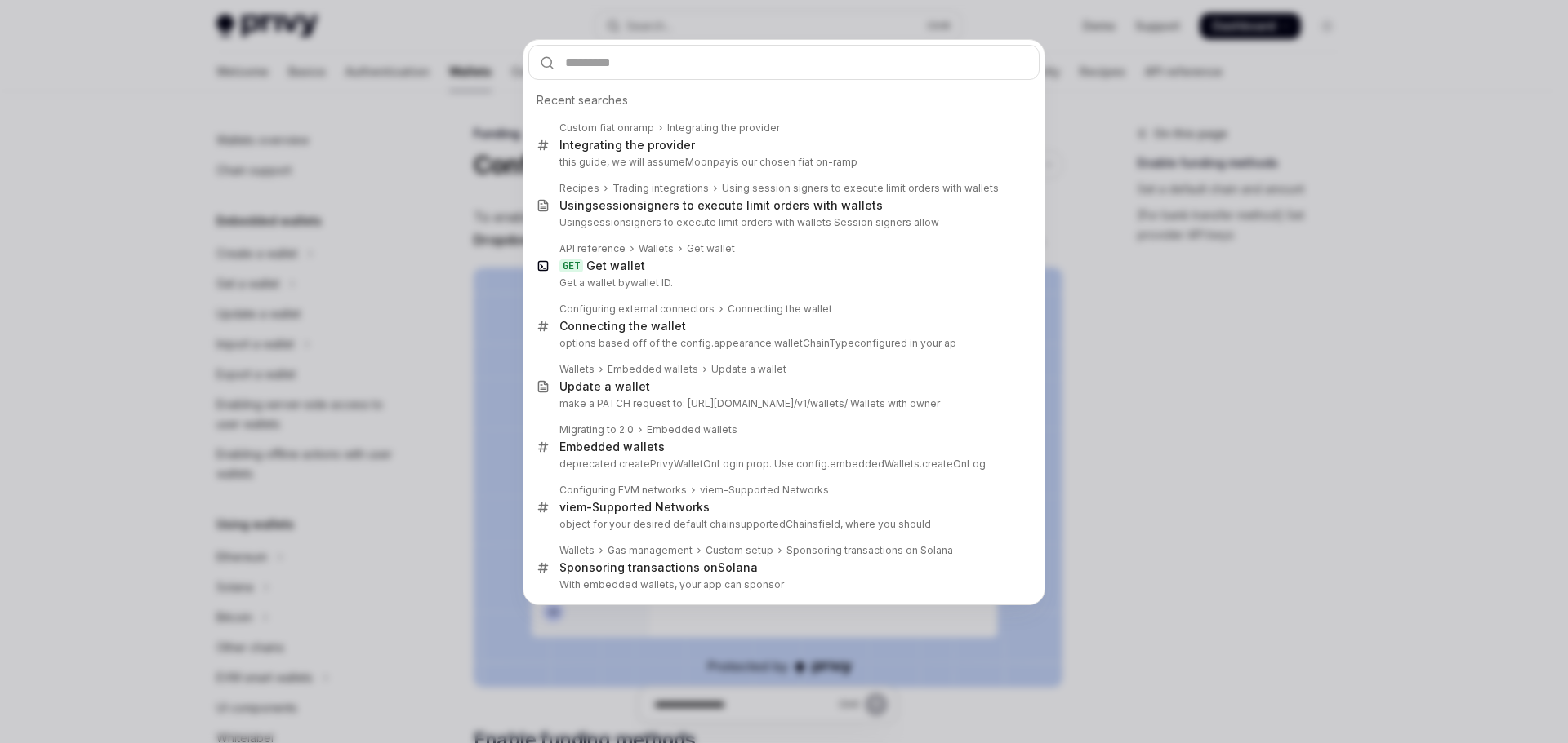
click at [669, 46] on input "text" at bounding box center [784, 62] width 511 height 35
click at [669, 57] on input "text" at bounding box center [784, 62] width 511 height 35
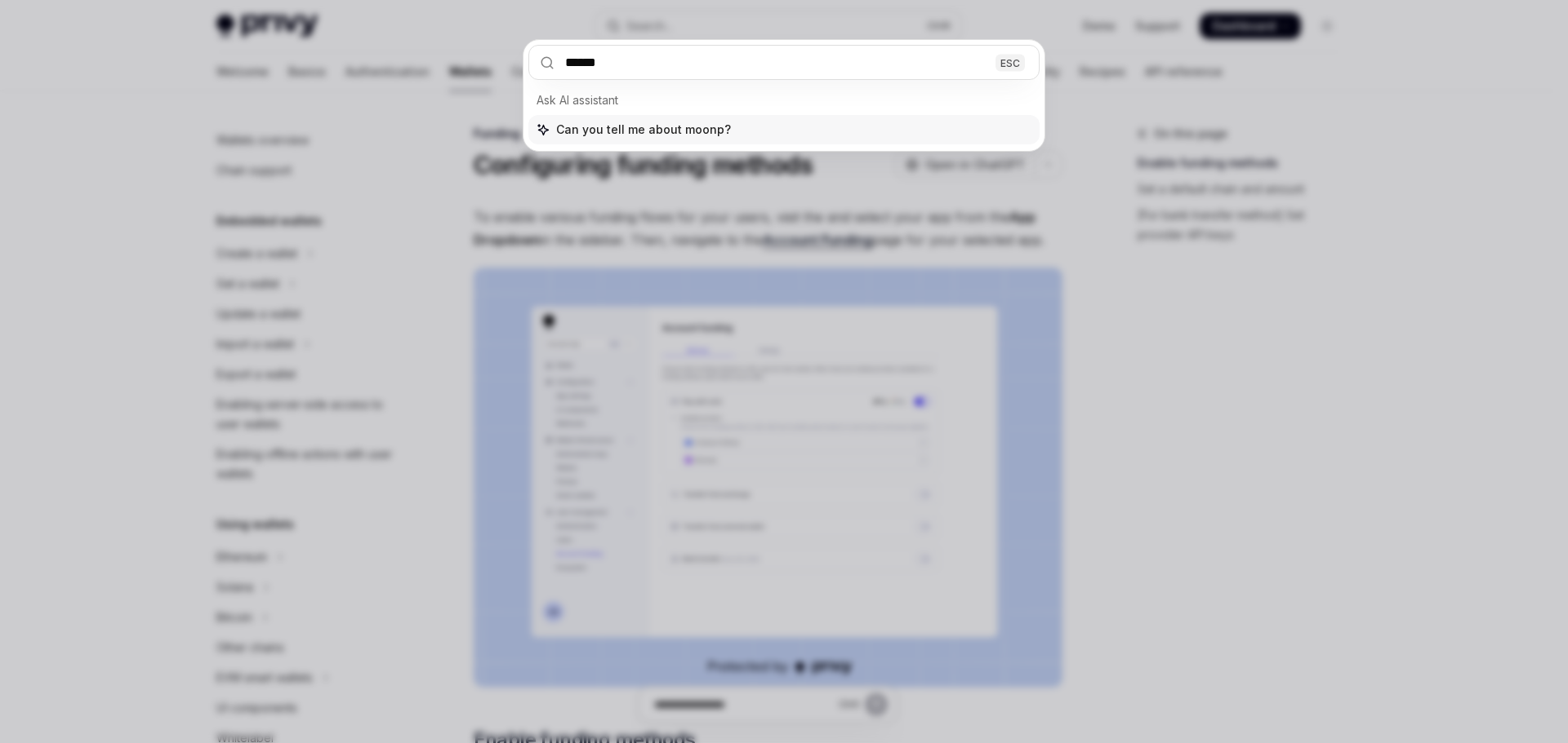
type input "*******"
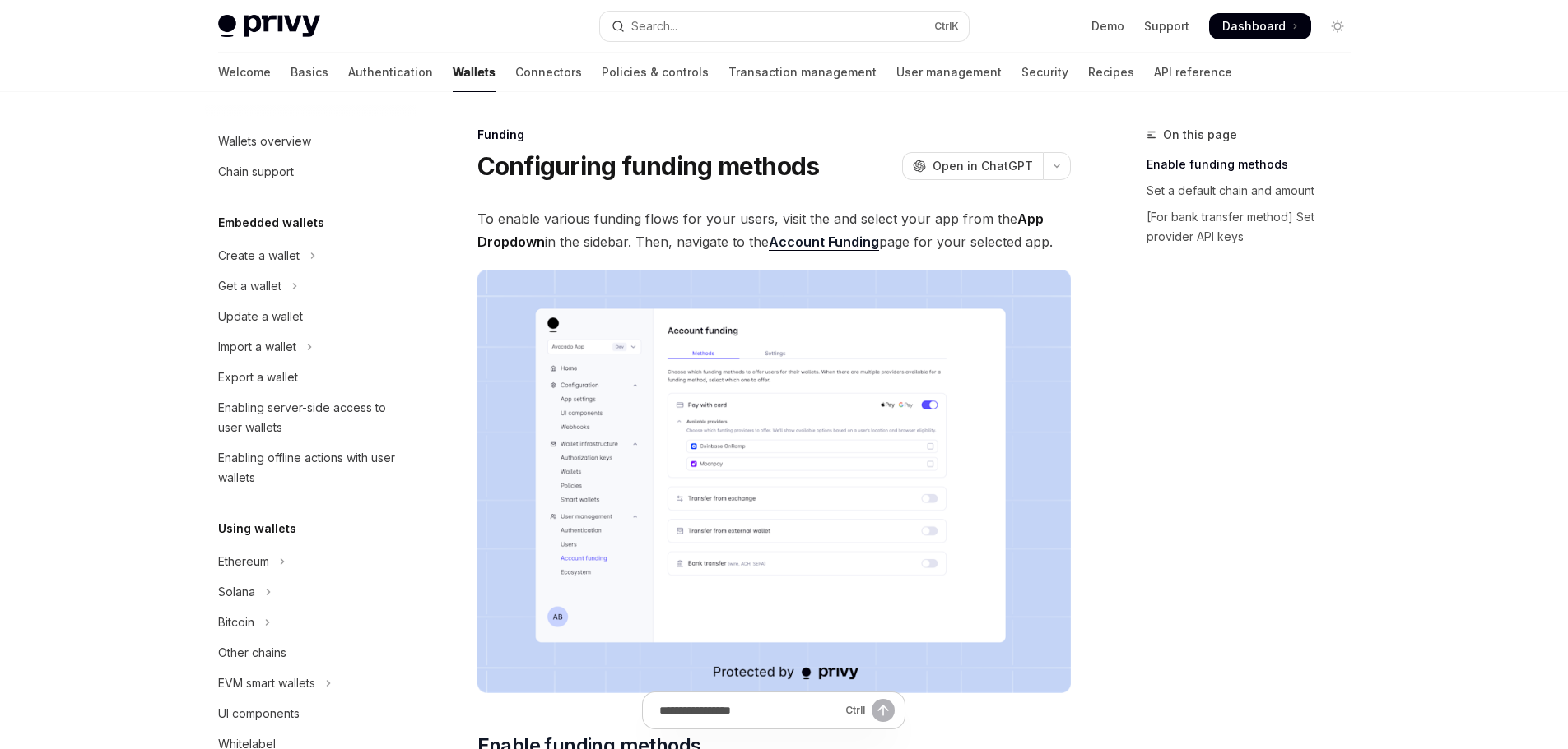
type textarea "*"
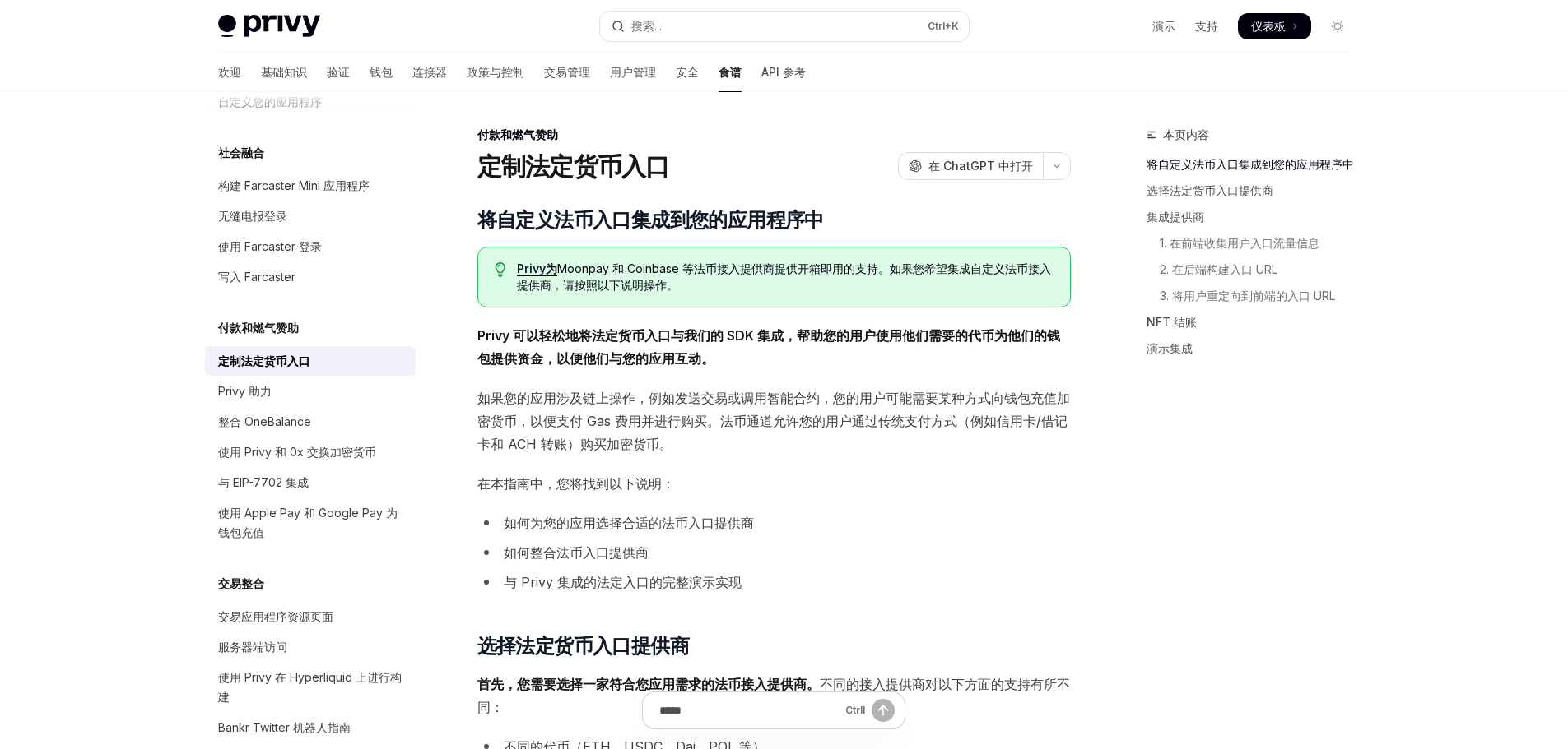
click at [588, 263] on font "Moonpay 和 Coinbase 等法币接入提供商提供开箱即用的支持" at bounding box center [718, 269] width 321 height 14
copy font "Moonpay"
